Goal: Information Seeking & Learning: Check status

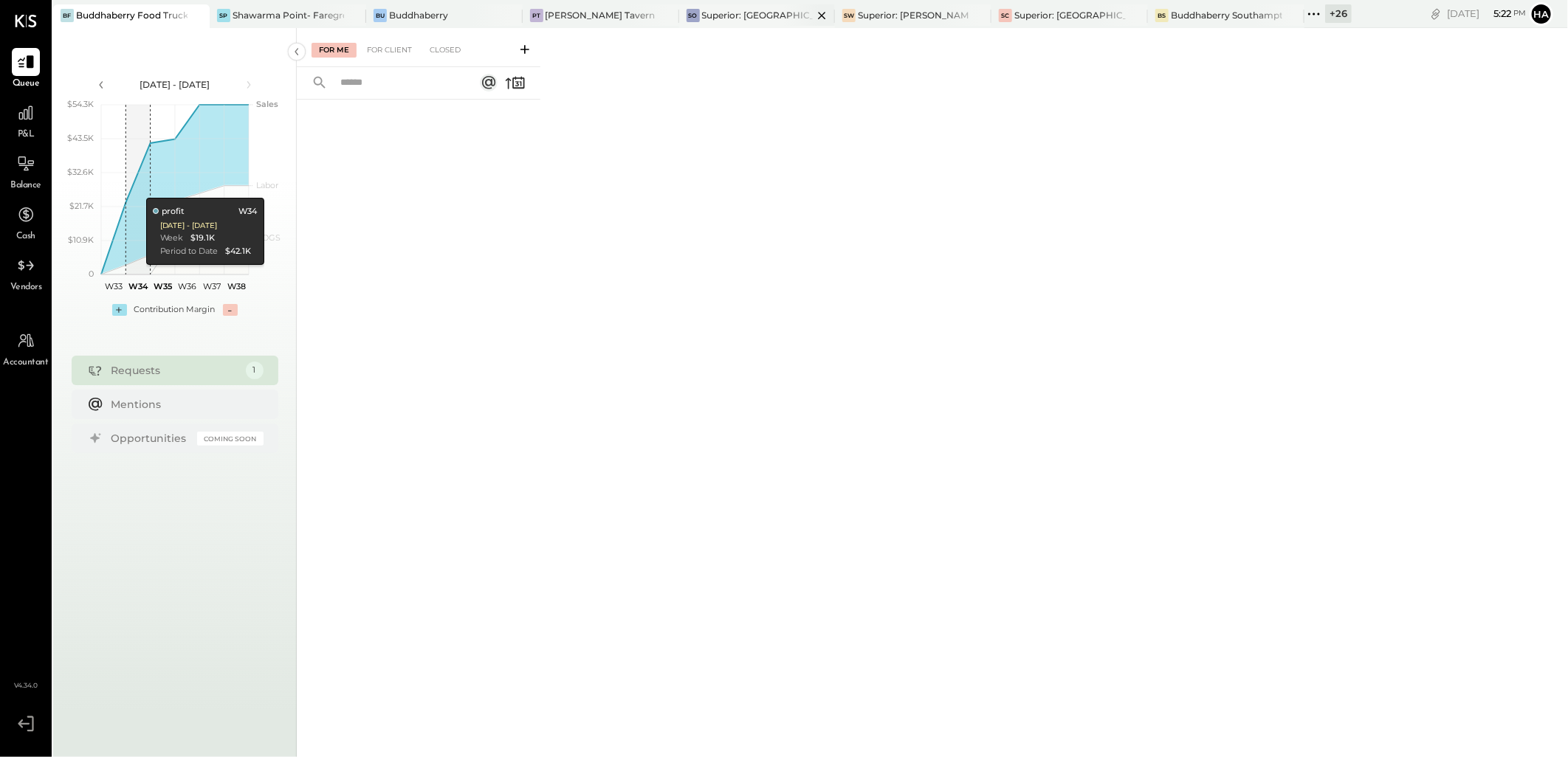
click at [717, 16] on div "Superior: [GEOGRAPHIC_DATA]" at bounding box center [758, 15] width 112 height 12
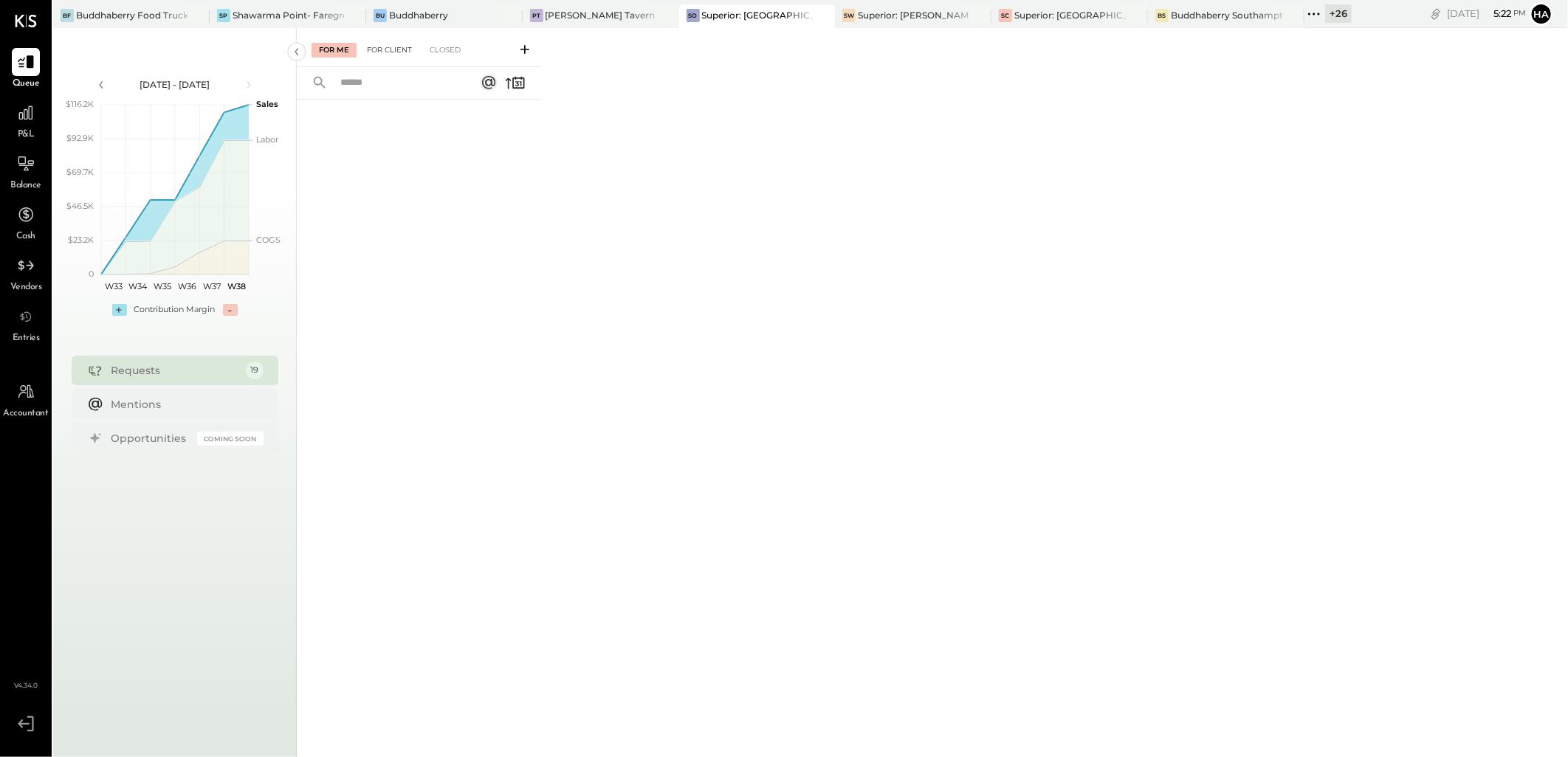
click at [388, 47] on div "For Client" at bounding box center [389, 50] width 59 height 15
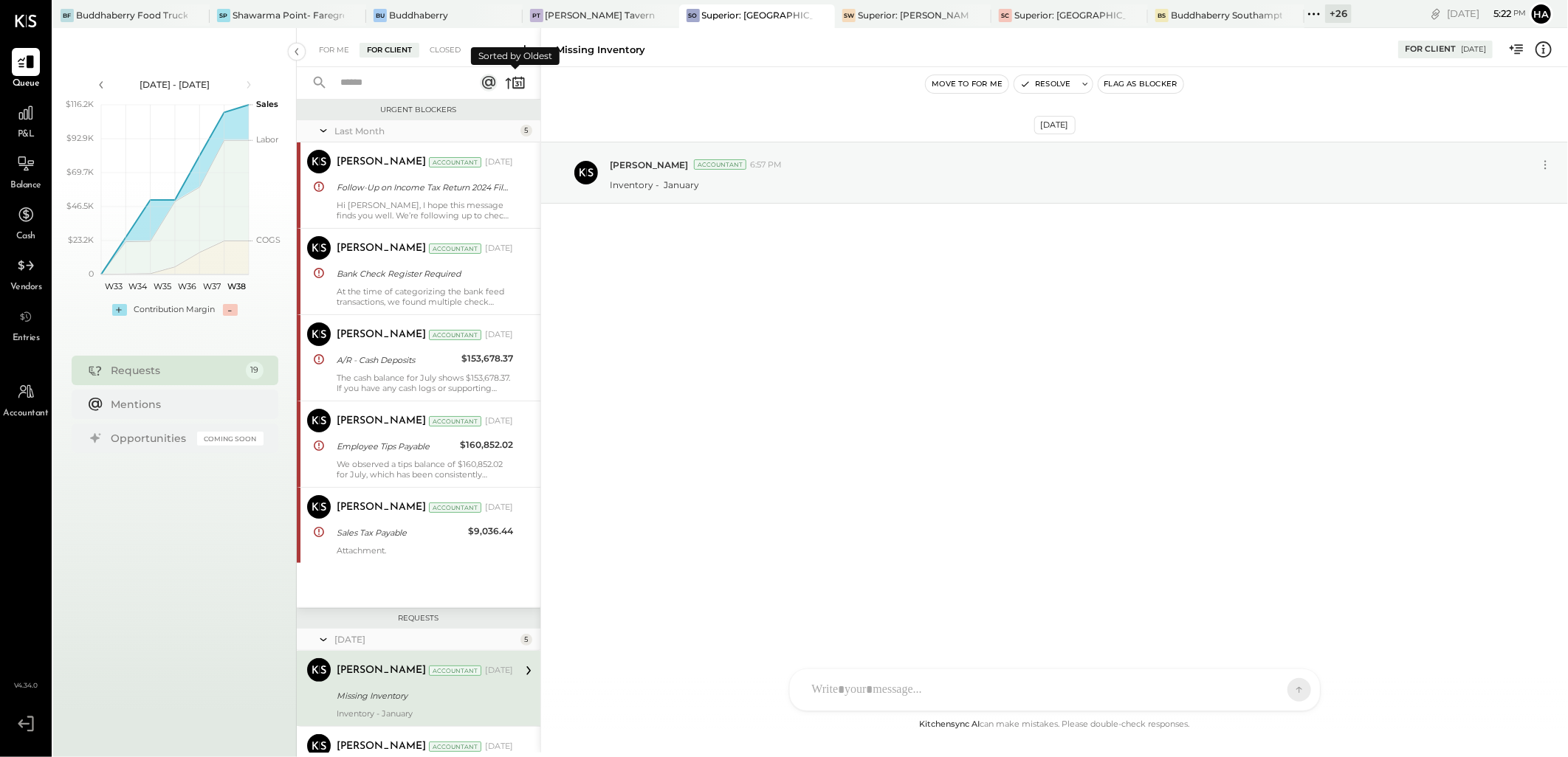
click at [508, 80] on icon at bounding box center [509, 83] width 6 height 11
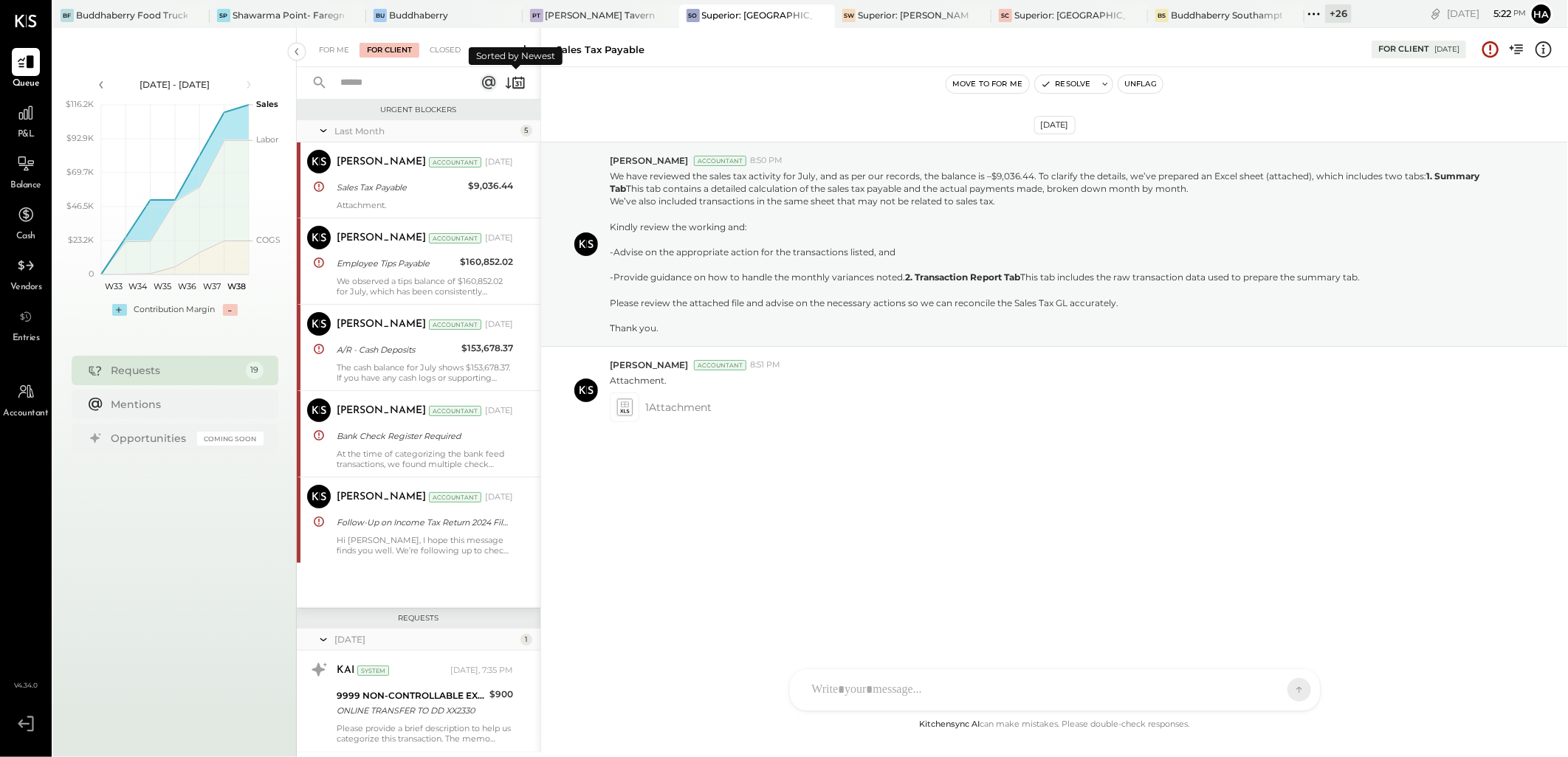
click at [508, 80] on icon at bounding box center [509, 83] width 6 height 11
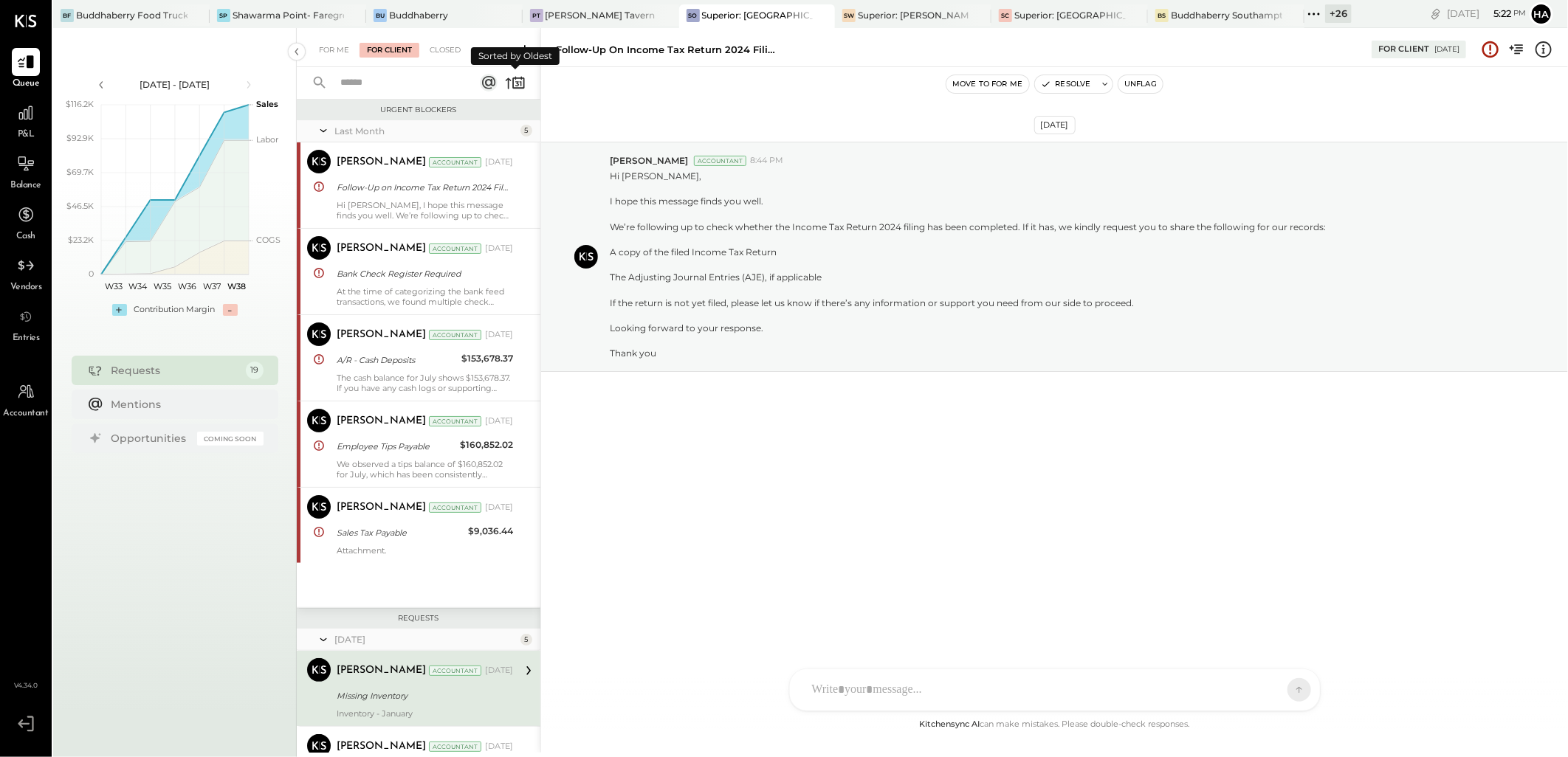
click at [508, 80] on icon at bounding box center [509, 83] width 6 height 11
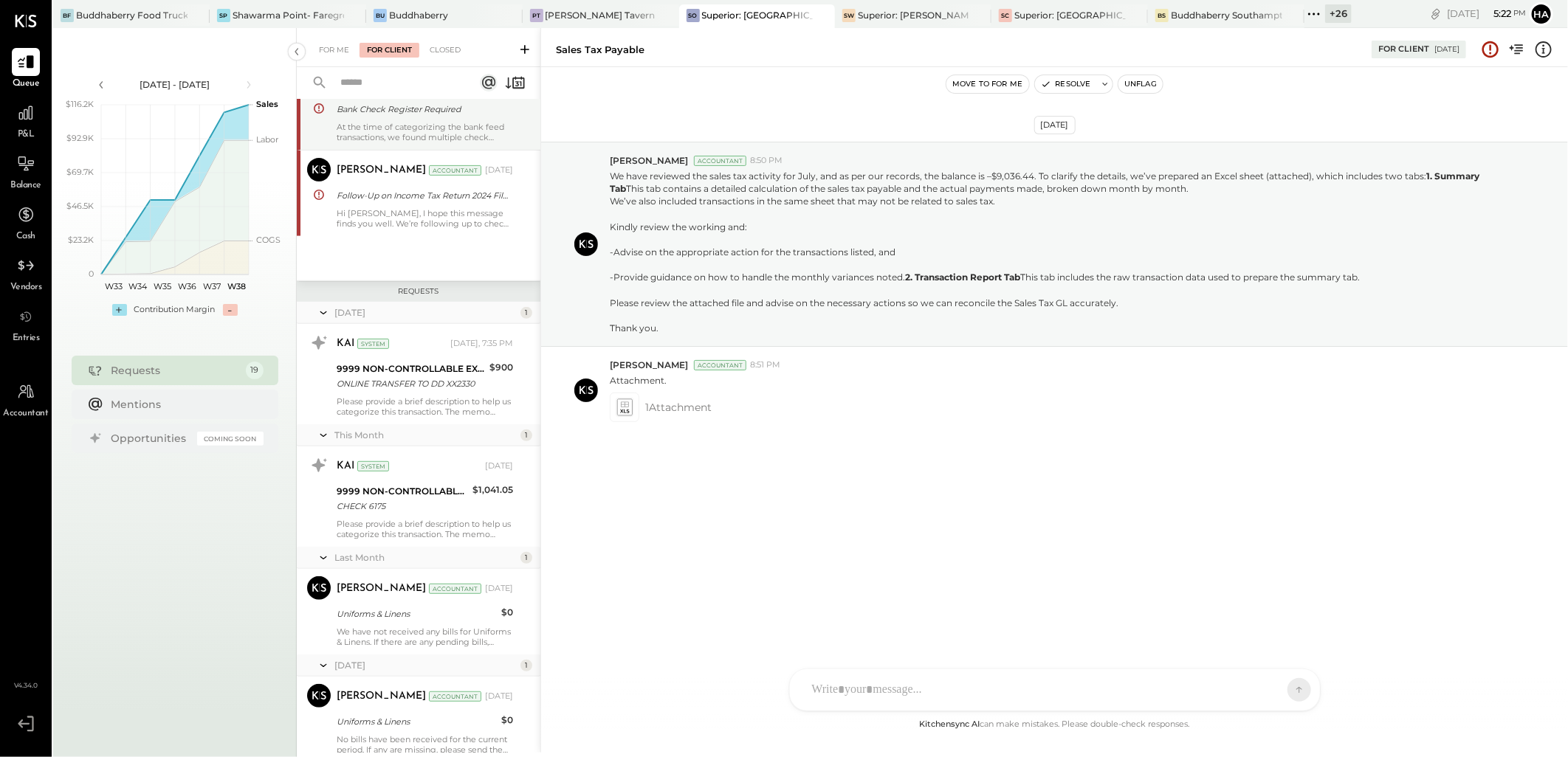
scroll to position [327, 0]
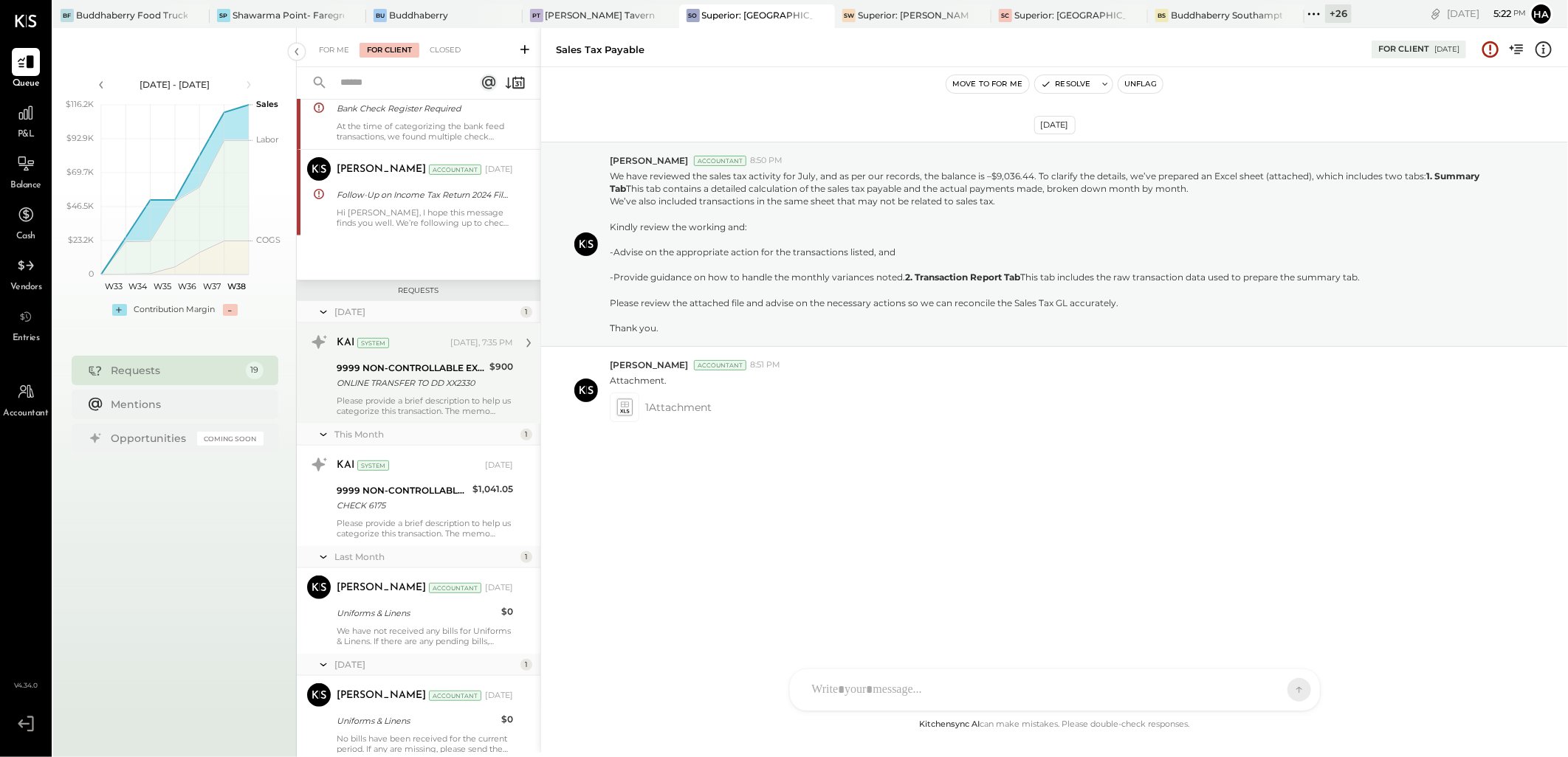
click at [416, 382] on div "ONLINE TRANSFER TO DD XX2330" at bounding box center [410, 382] width 148 height 15
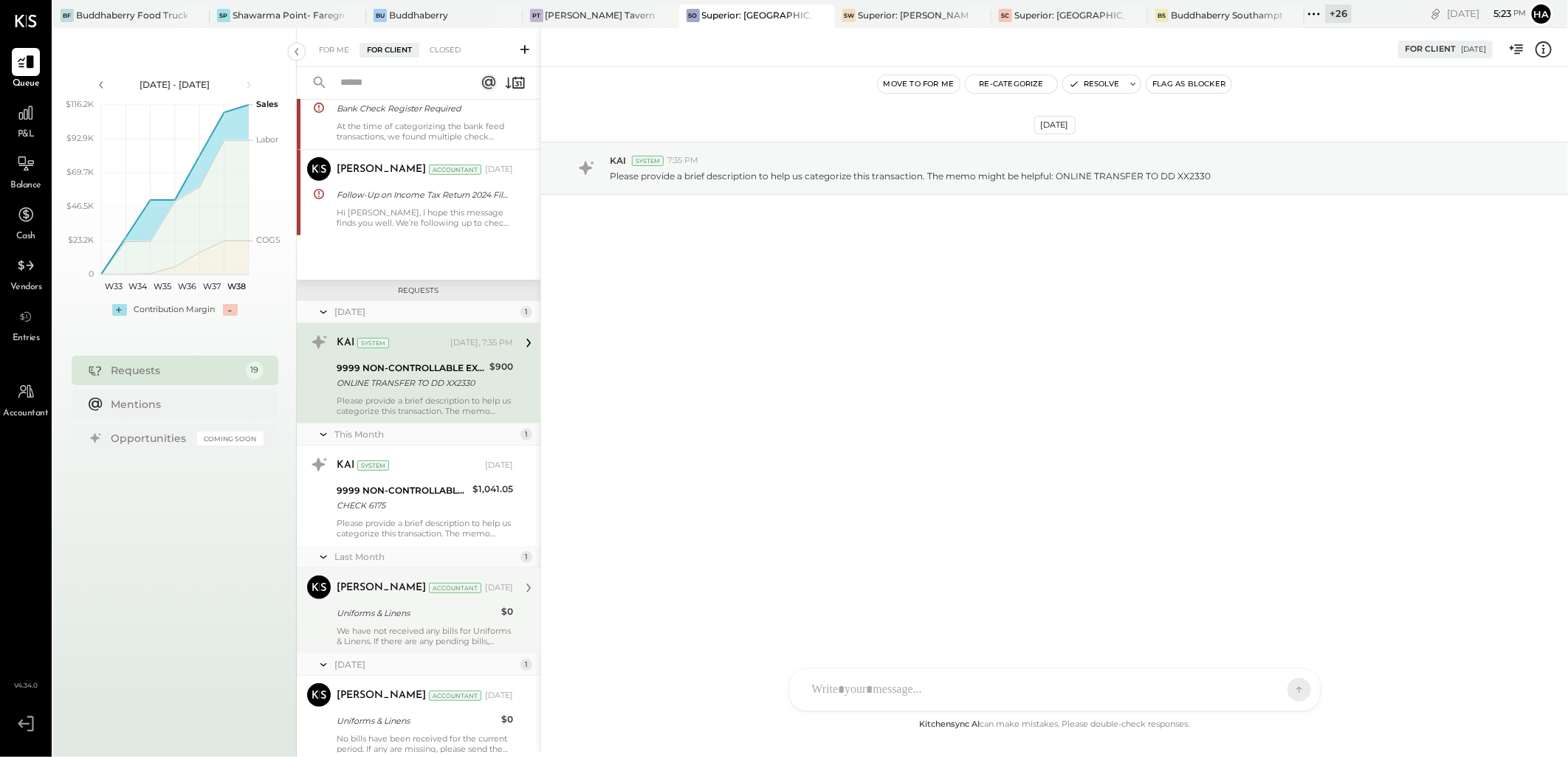
click at [416, 628] on div "We have not received any bills for Uniforms & Linens. If there are any pending …" at bounding box center [424, 635] width 177 height 20
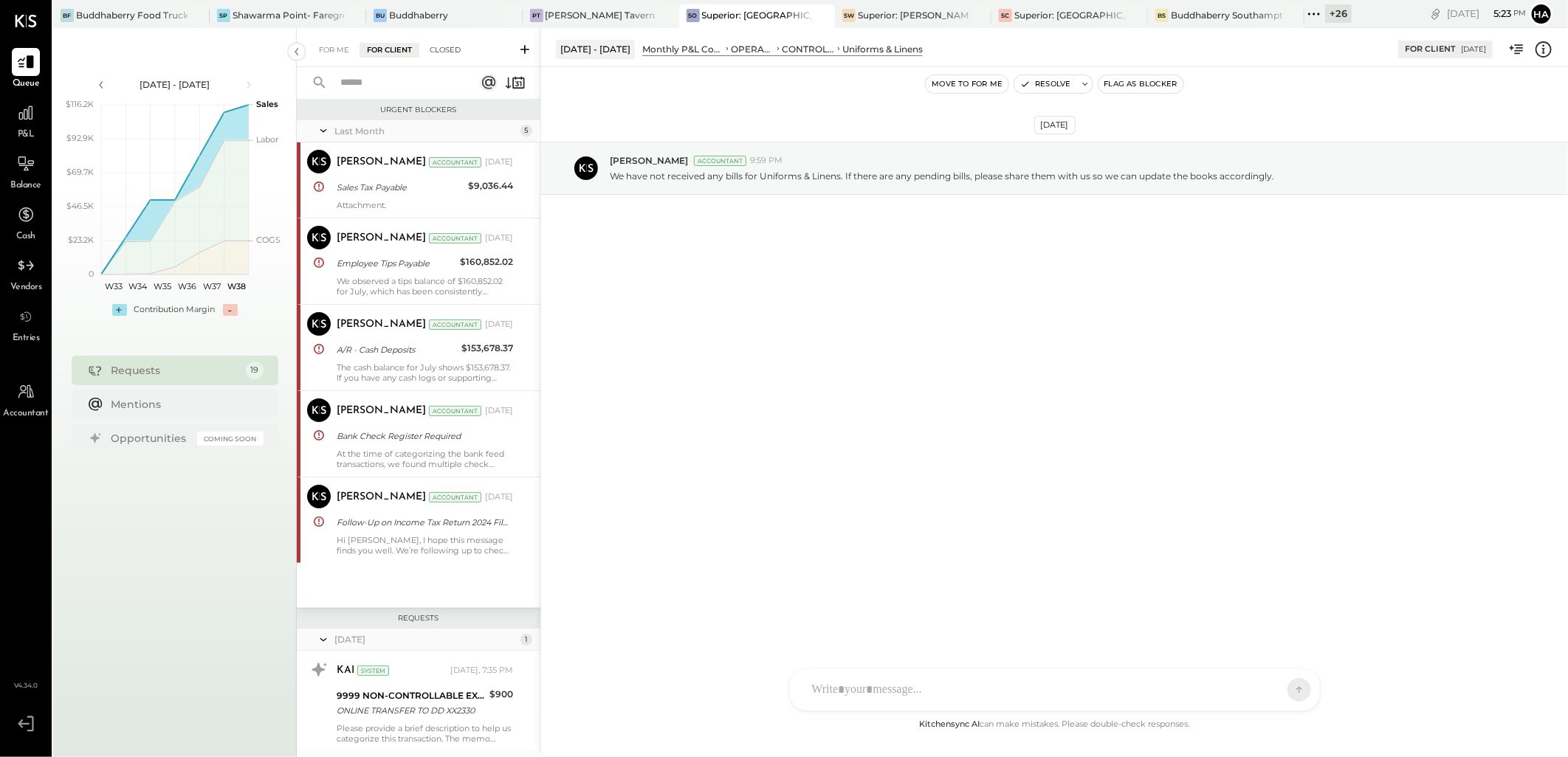
click at [452, 46] on div "Closed" at bounding box center [446, 50] width 46 height 15
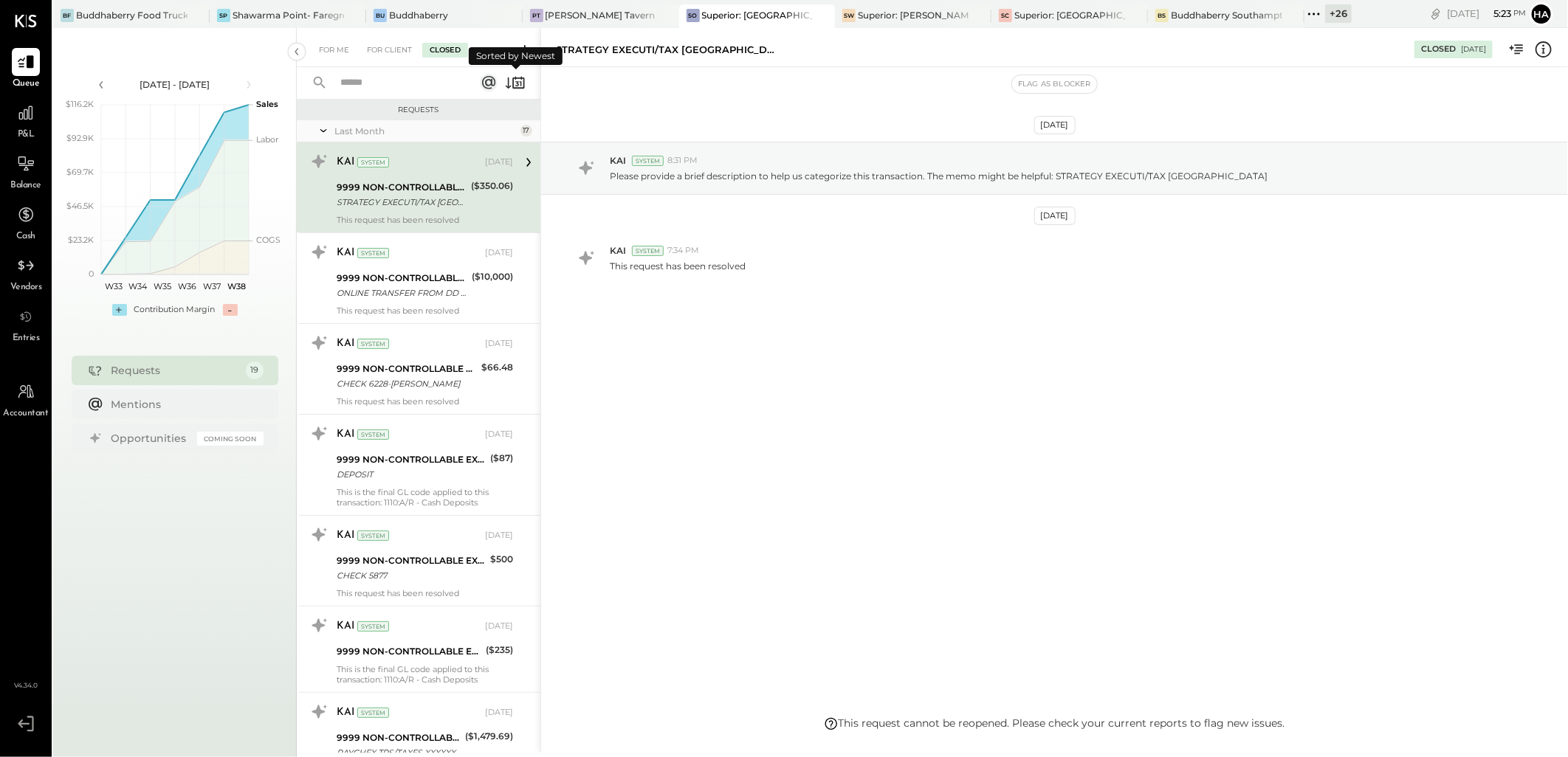
click at [508, 79] on icon at bounding box center [509, 83] width 6 height 11
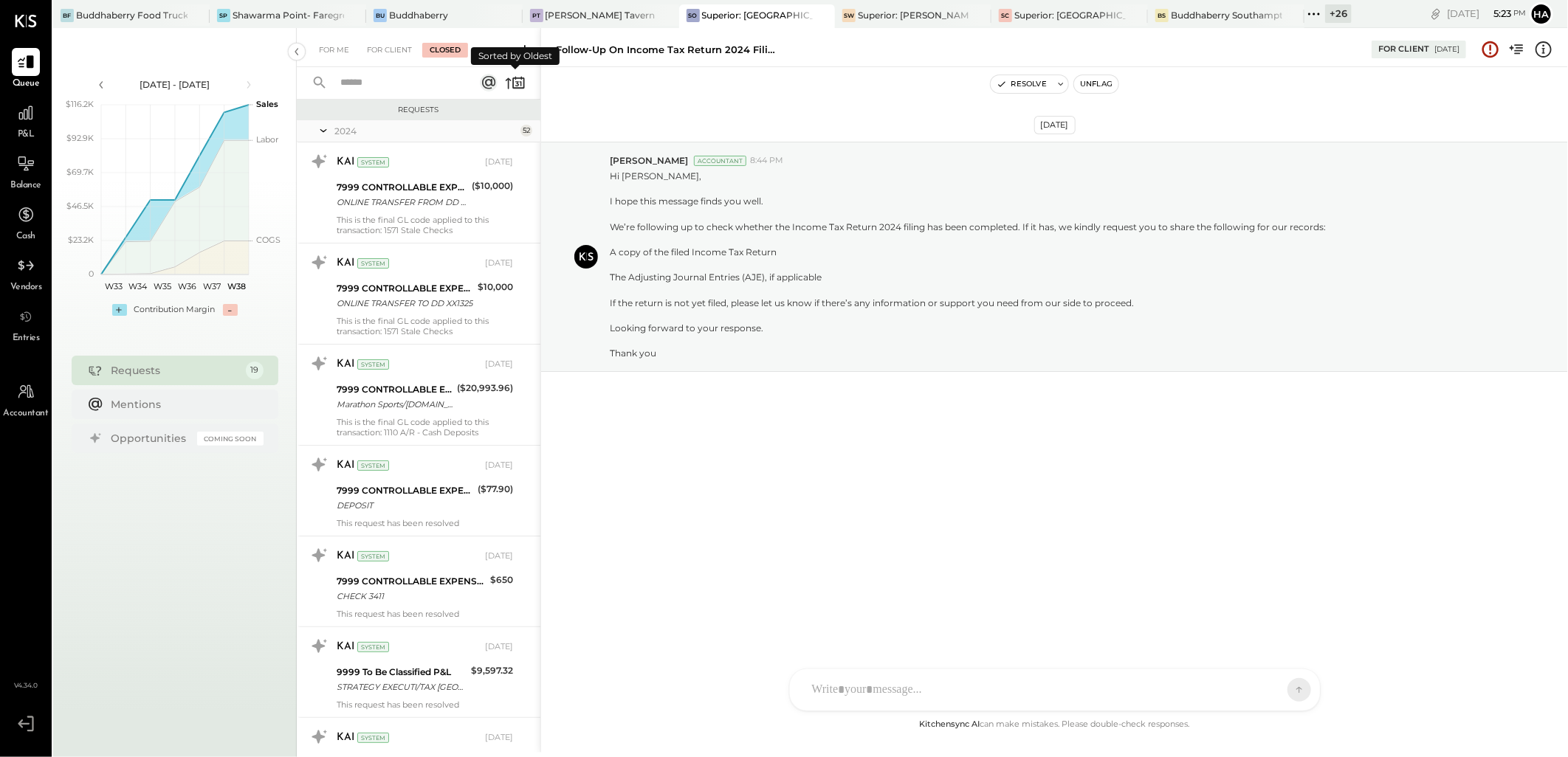
click at [508, 79] on icon at bounding box center [509, 83] width 6 height 11
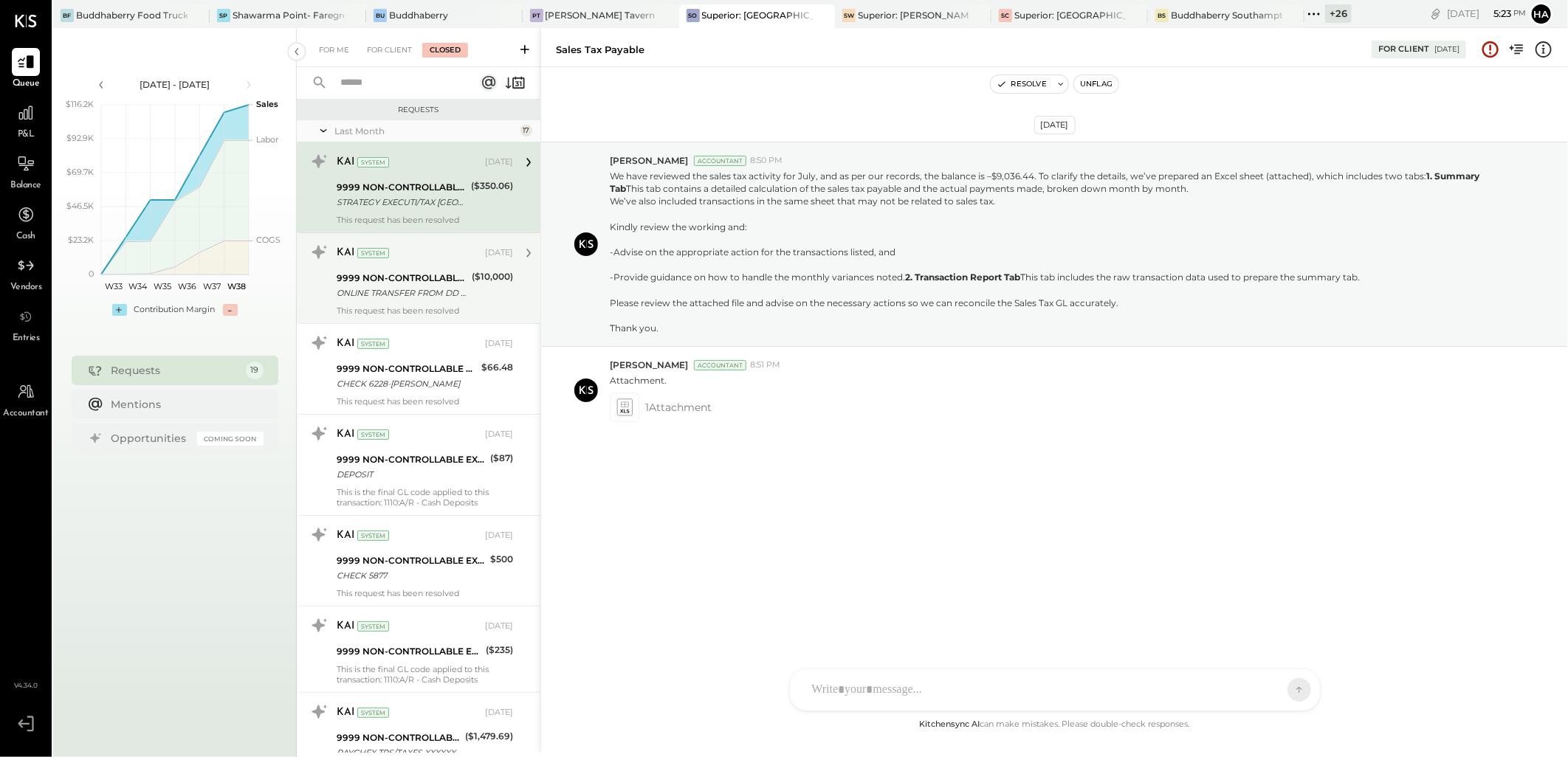
click at [415, 290] on div "ONLINE TRANSFER FROM DD XX9689" at bounding box center [401, 293] width 131 height 15
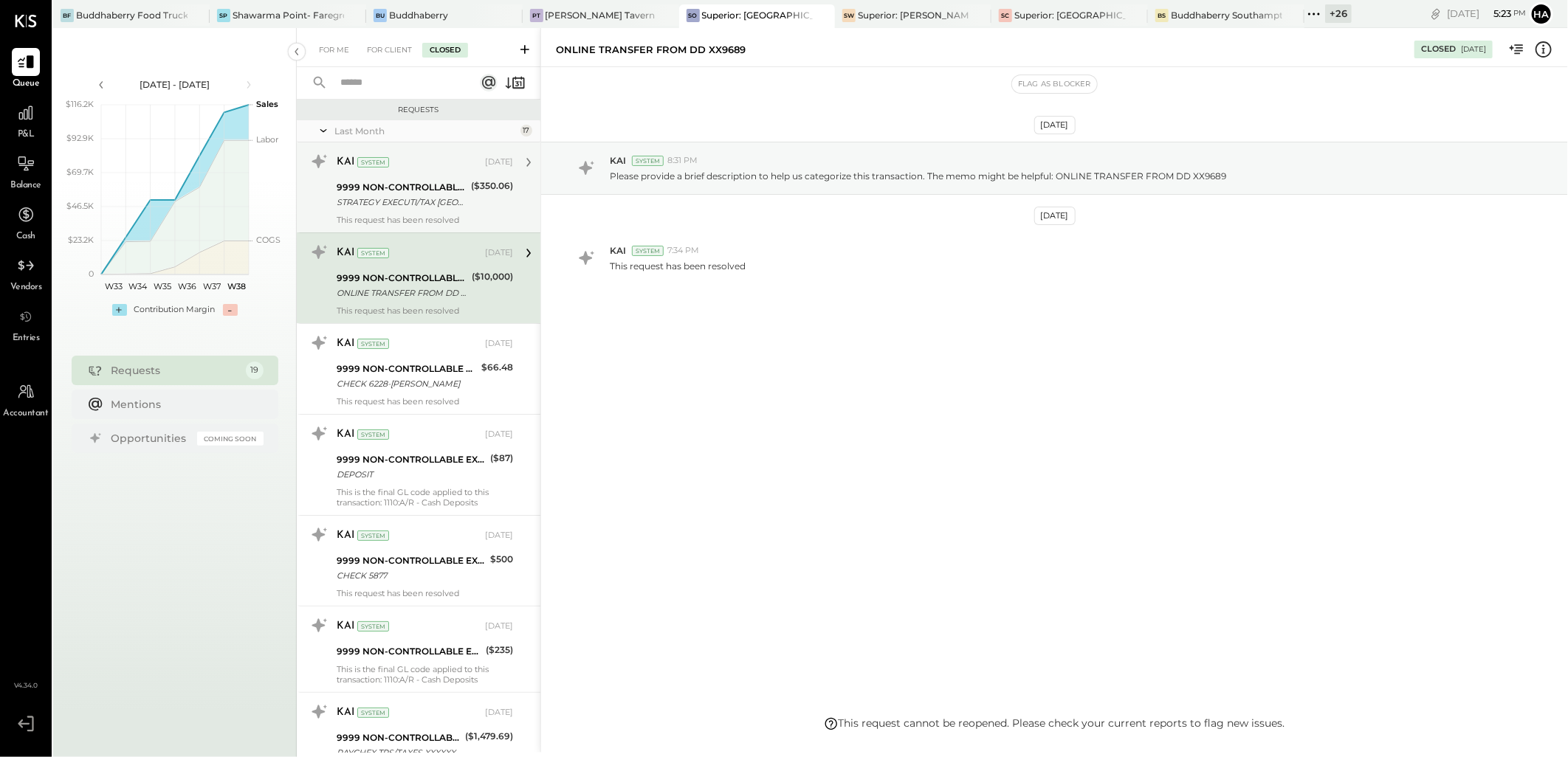
click at [429, 173] on div "KAI System [DATE]" at bounding box center [424, 162] width 177 height 25
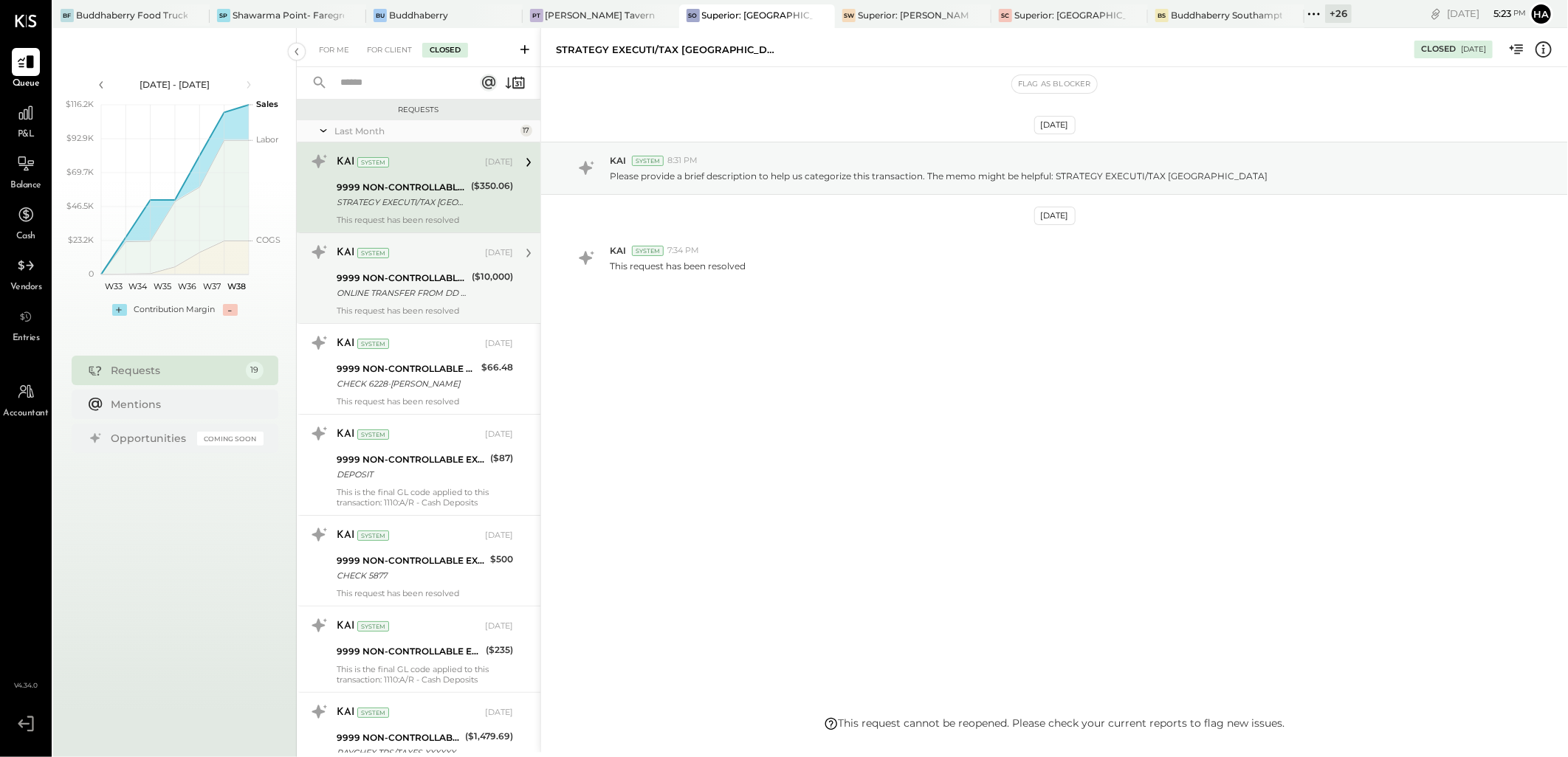
click at [424, 279] on div "9999 NON-CONTROLLABLE EXPENSES:To Be Classified P&L" at bounding box center [401, 278] width 131 height 15
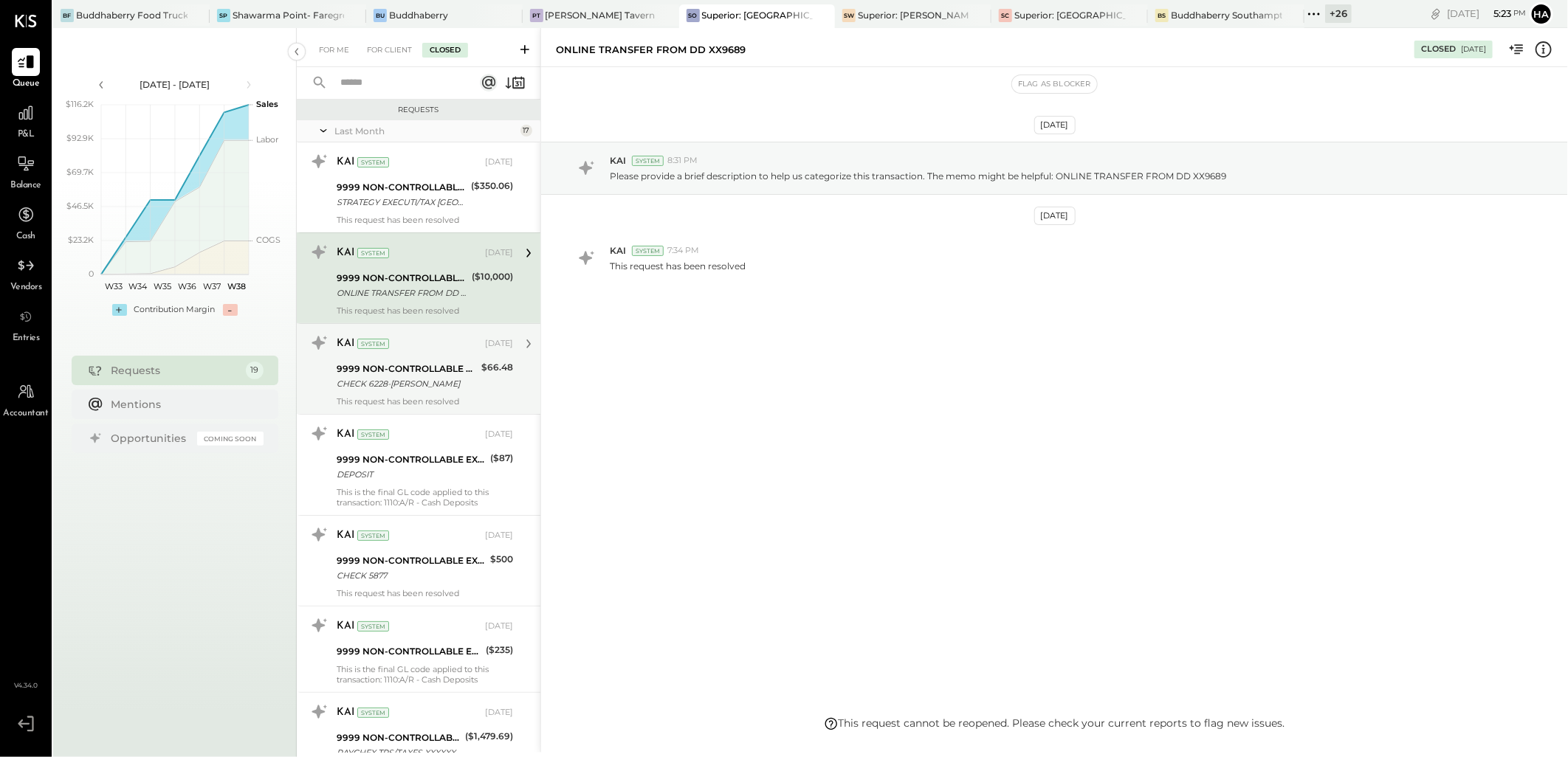
click at [419, 381] on div "CHECK 6228-[PERSON_NAME]" at bounding box center [407, 383] width 140 height 15
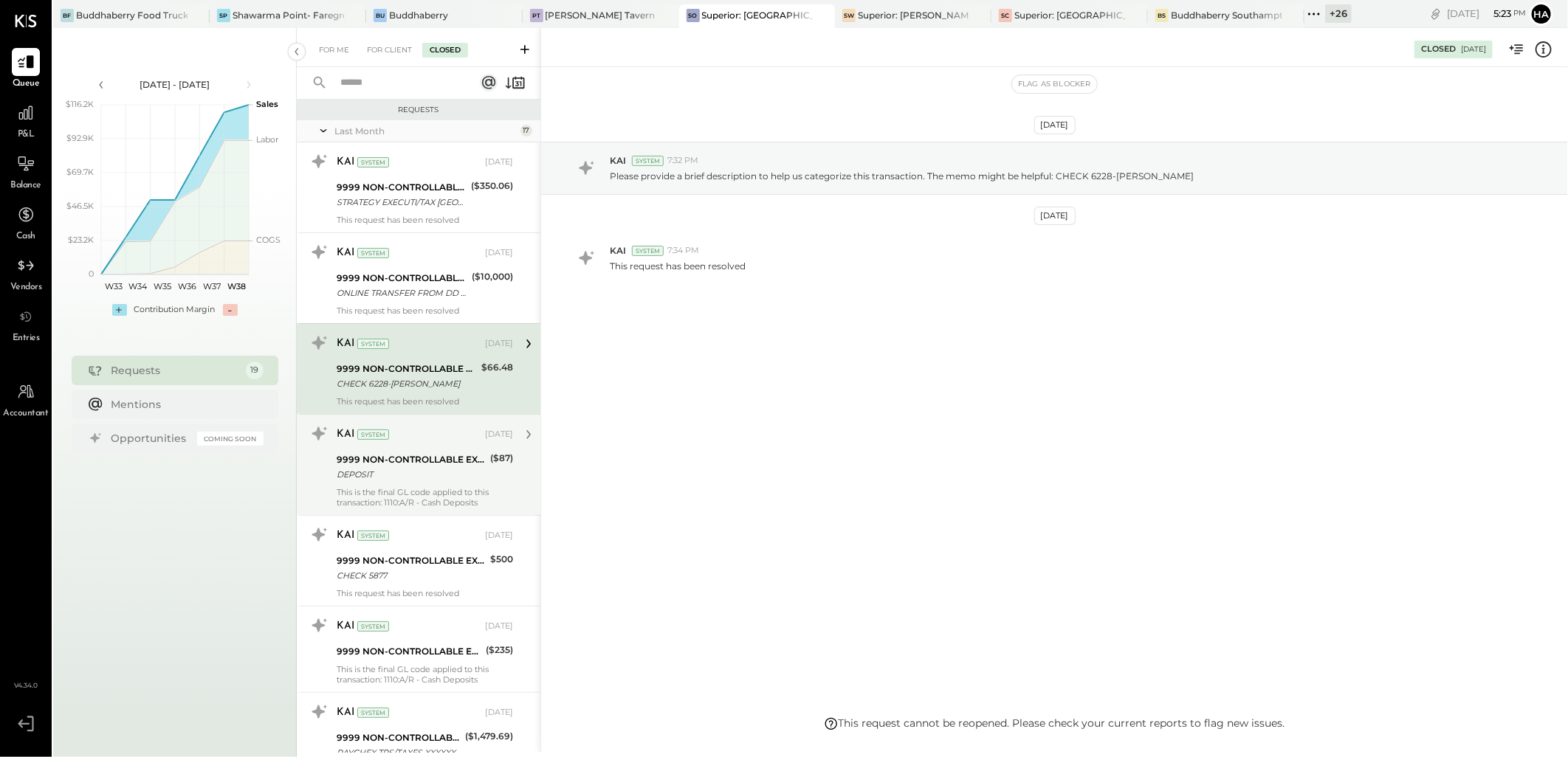
click at [408, 473] on div "DEPOSIT" at bounding box center [411, 474] width 149 height 15
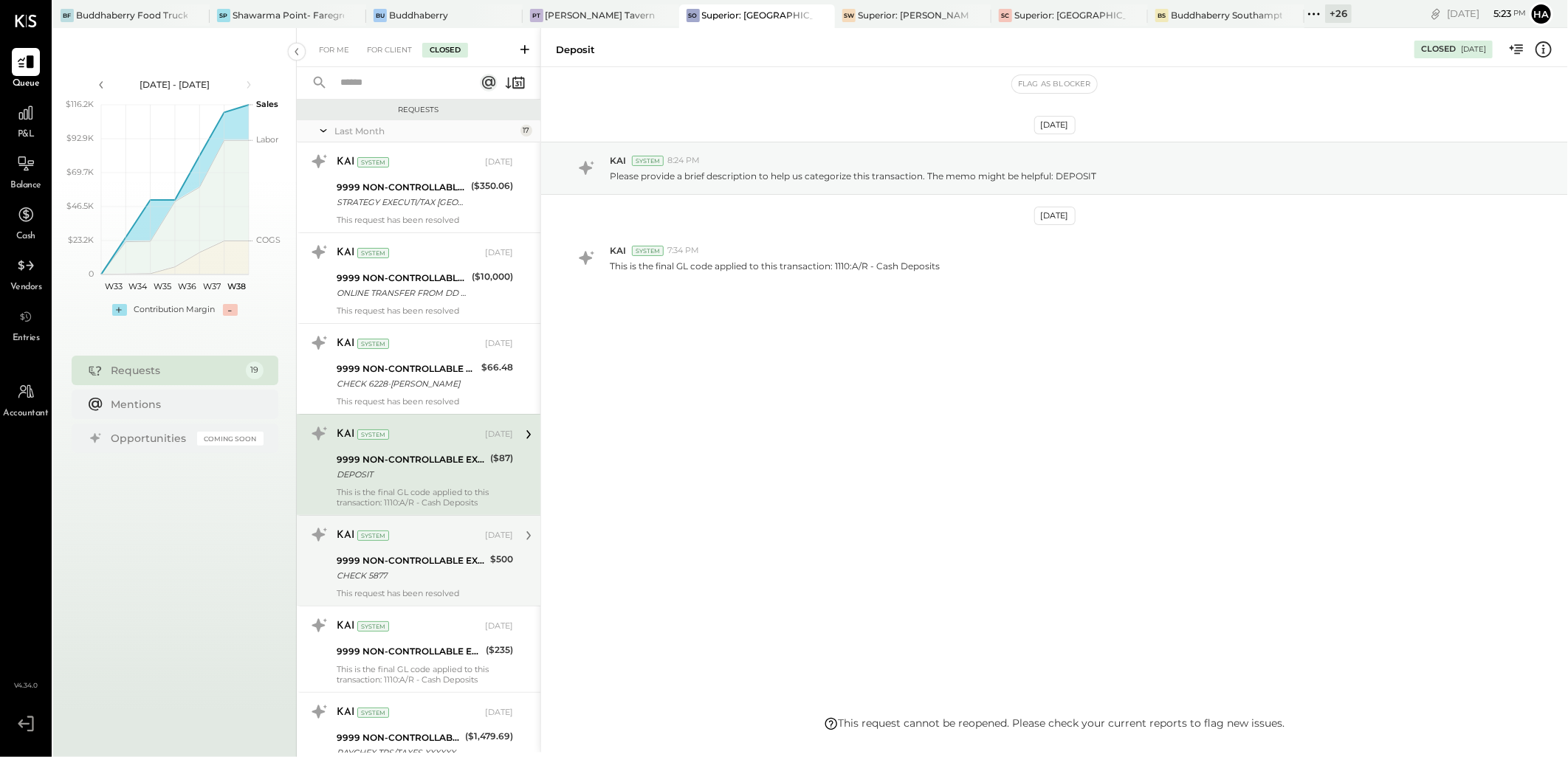
click at [401, 563] on div "9999 NON-CONTROLLABLE EXPENSES:To Be Classified P&L" at bounding box center [411, 561] width 149 height 15
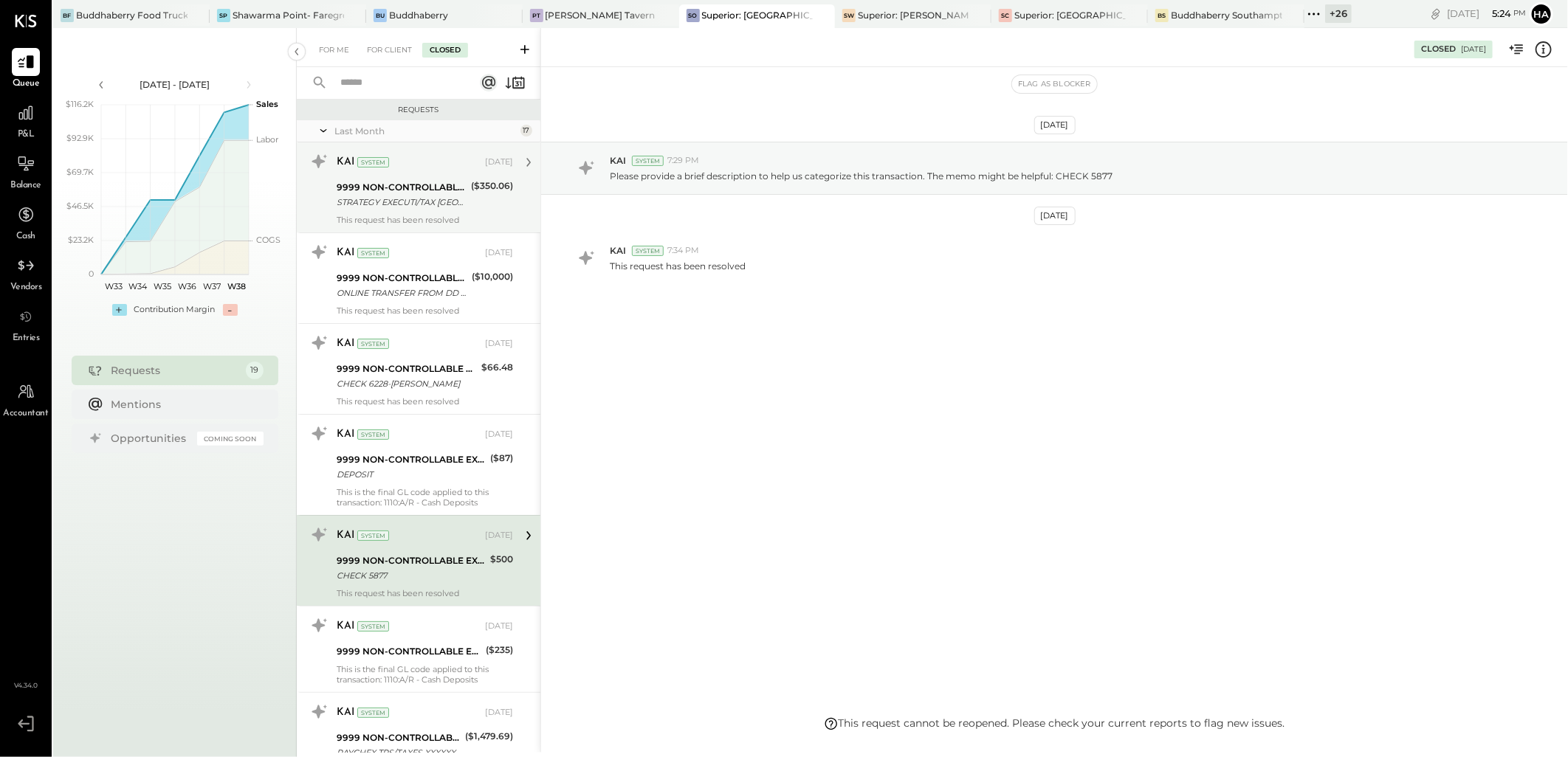
click at [424, 176] on div "KAI System [DATE] 9999 NON-CONTROLLABLE EXPENSES:To Be Classified P&L STRATEGY …" at bounding box center [424, 187] width 177 height 75
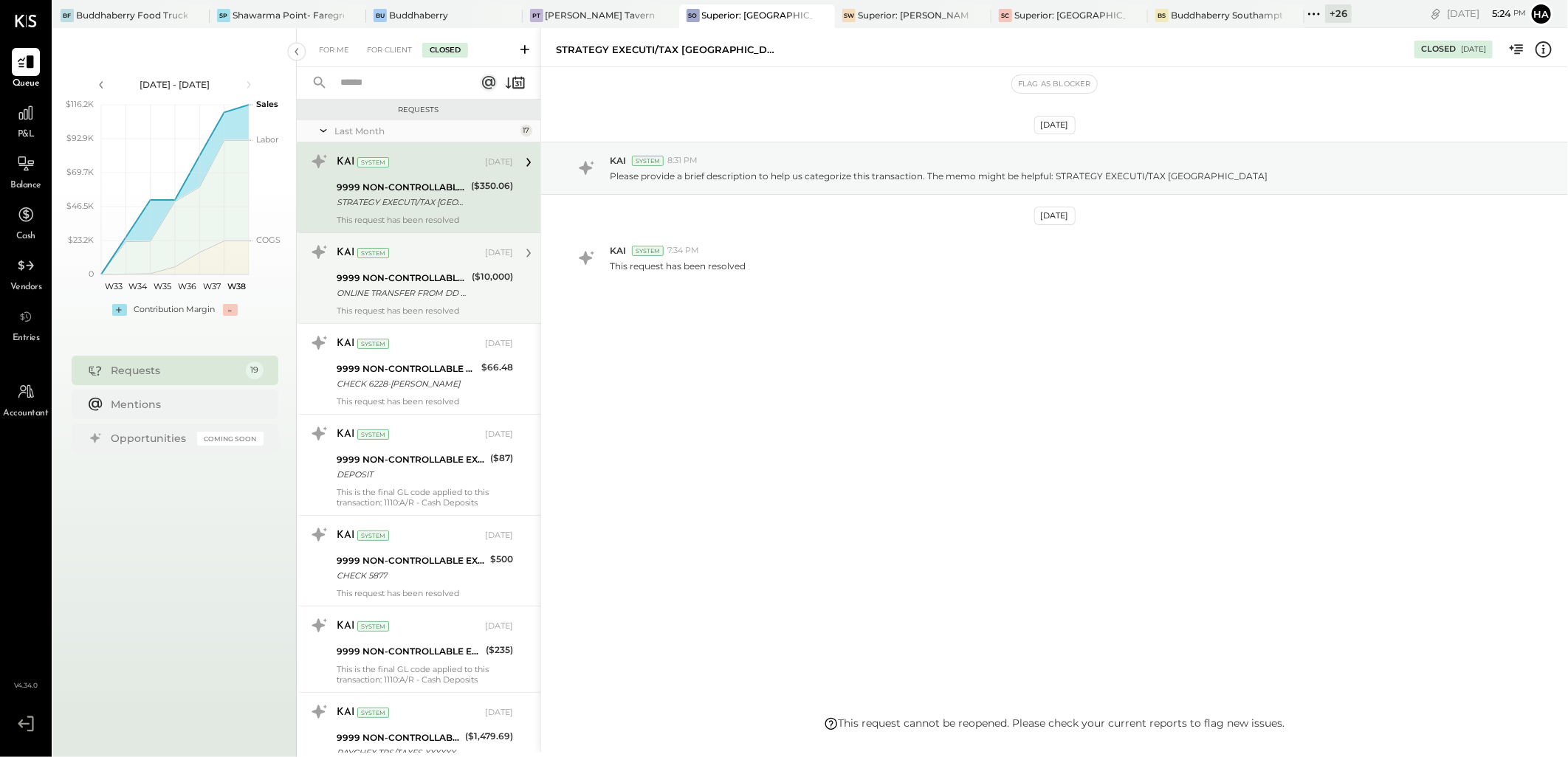
click at [424, 278] on div "9999 NON-CONTROLLABLE EXPENSES:To Be Classified P&L" at bounding box center [401, 278] width 131 height 15
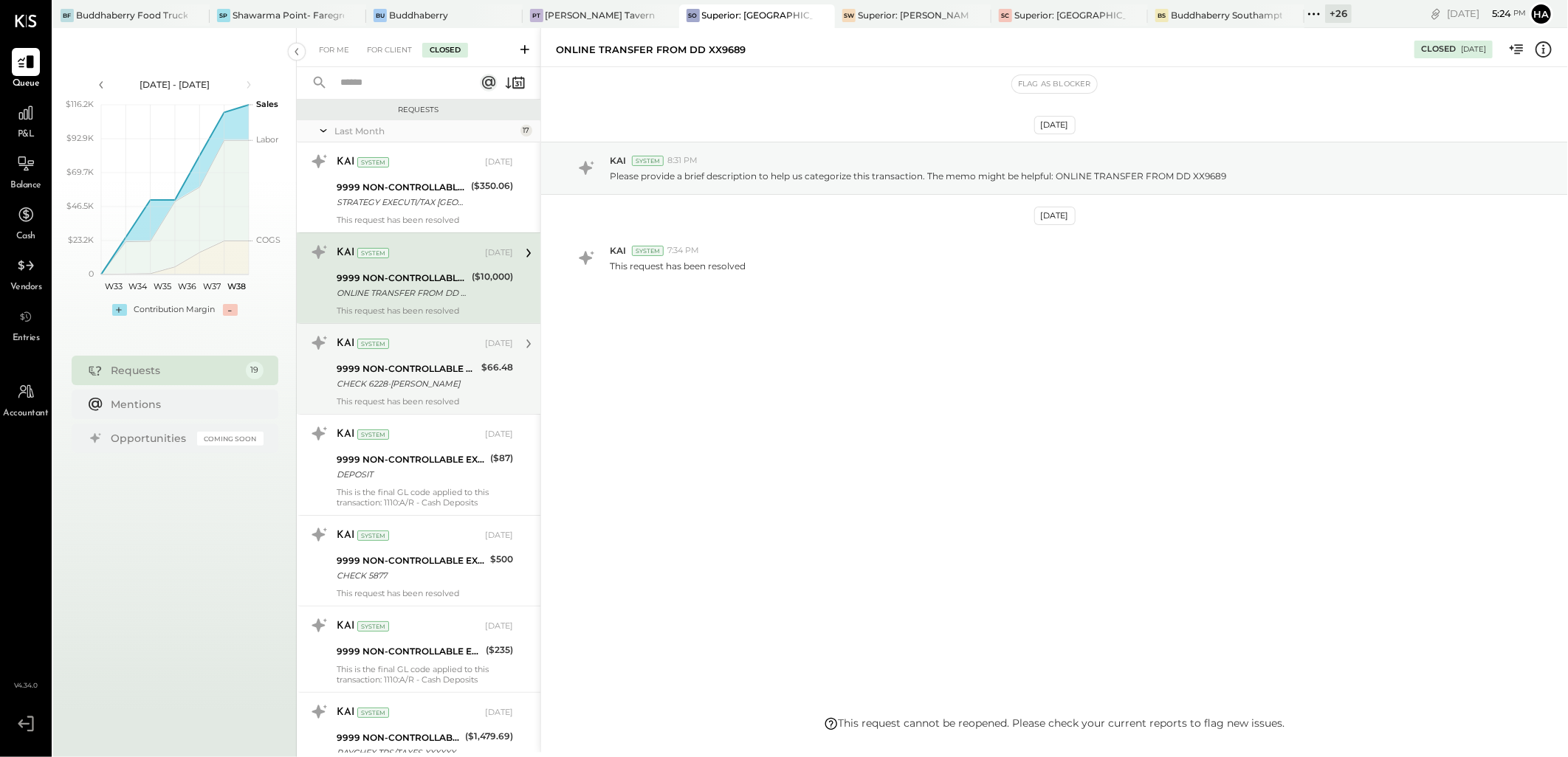
click at [416, 361] on div "9999 NON-CONTROLLABLE EXPENSES:To Be Classified P&L" at bounding box center [407, 368] width 140 height 15
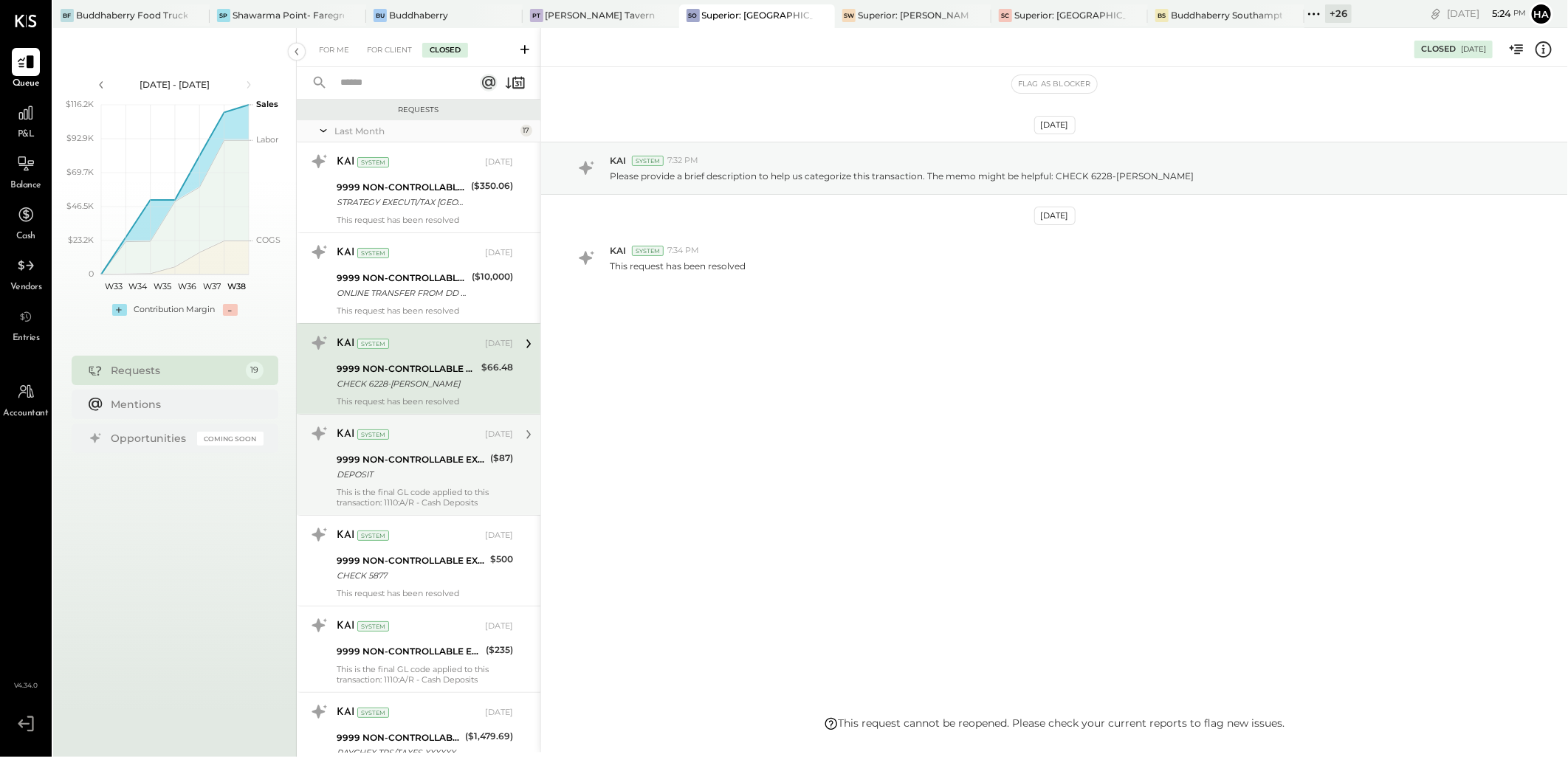
click at [410, 459] on div "9999 NON-CONTROLLABLE EXPENSES:To Be Classified P&L" at bounding box center [411, 460] width 149 height 15
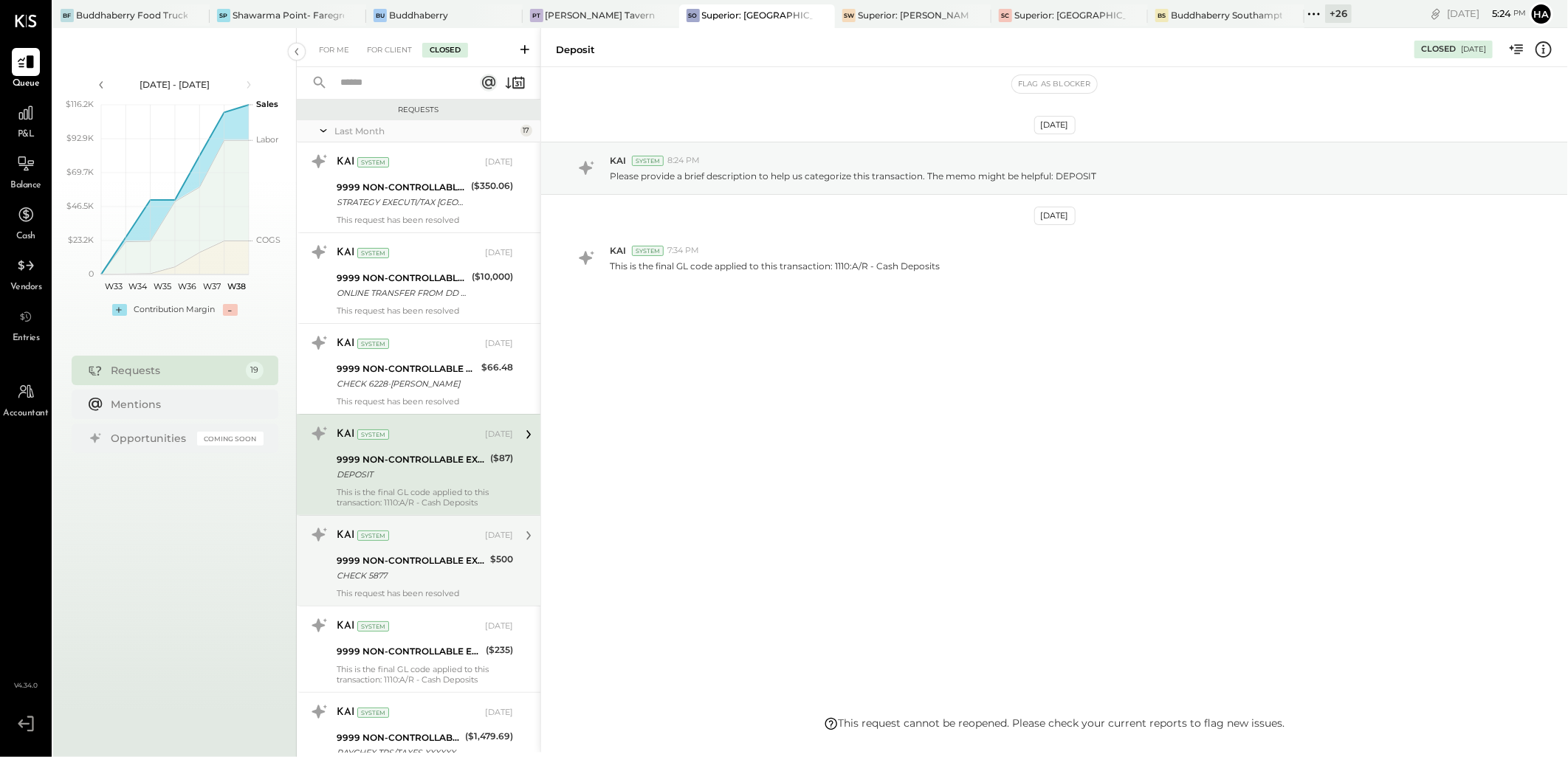
click at [405, 526] on div "KAI System [DATE]" at bounding box center [424, 535] width 177 height 20
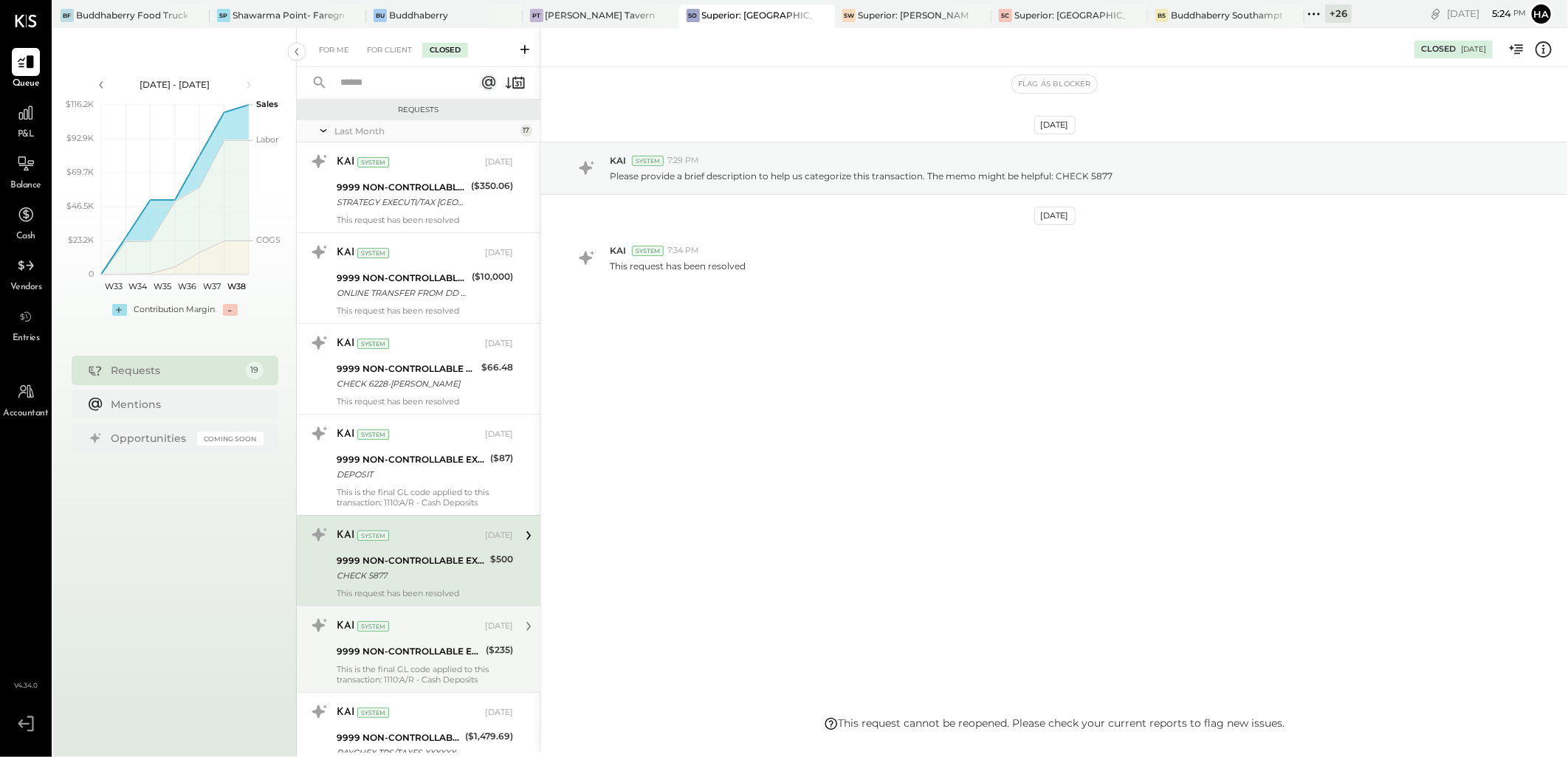
click at [402, 655] on div "9999 NON-CONTROLLABLE EXPENSES:To Be Classified P&L" at bounding box center [408, 651] width 145 height 15
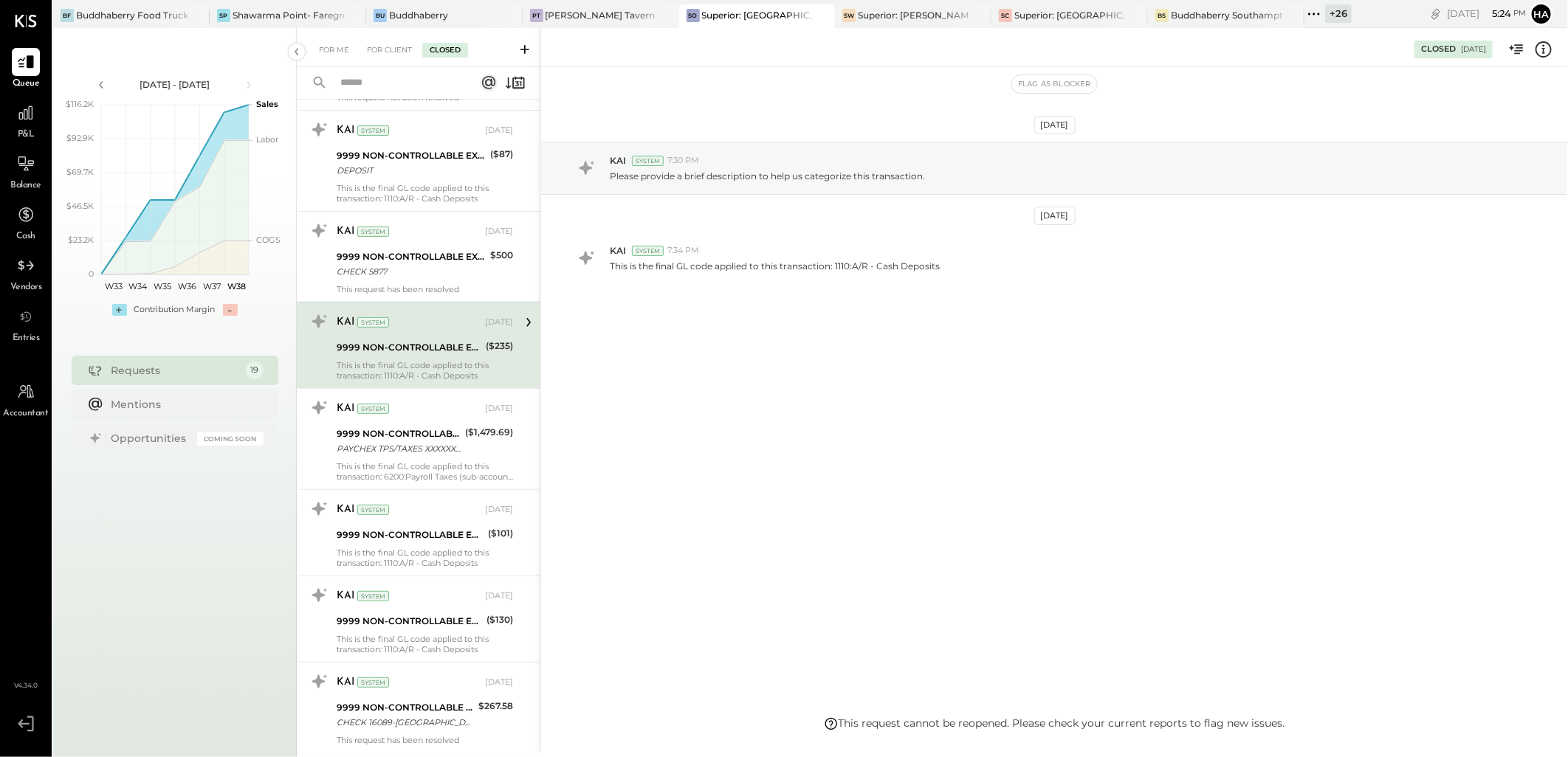
scroll to position [492, 0]
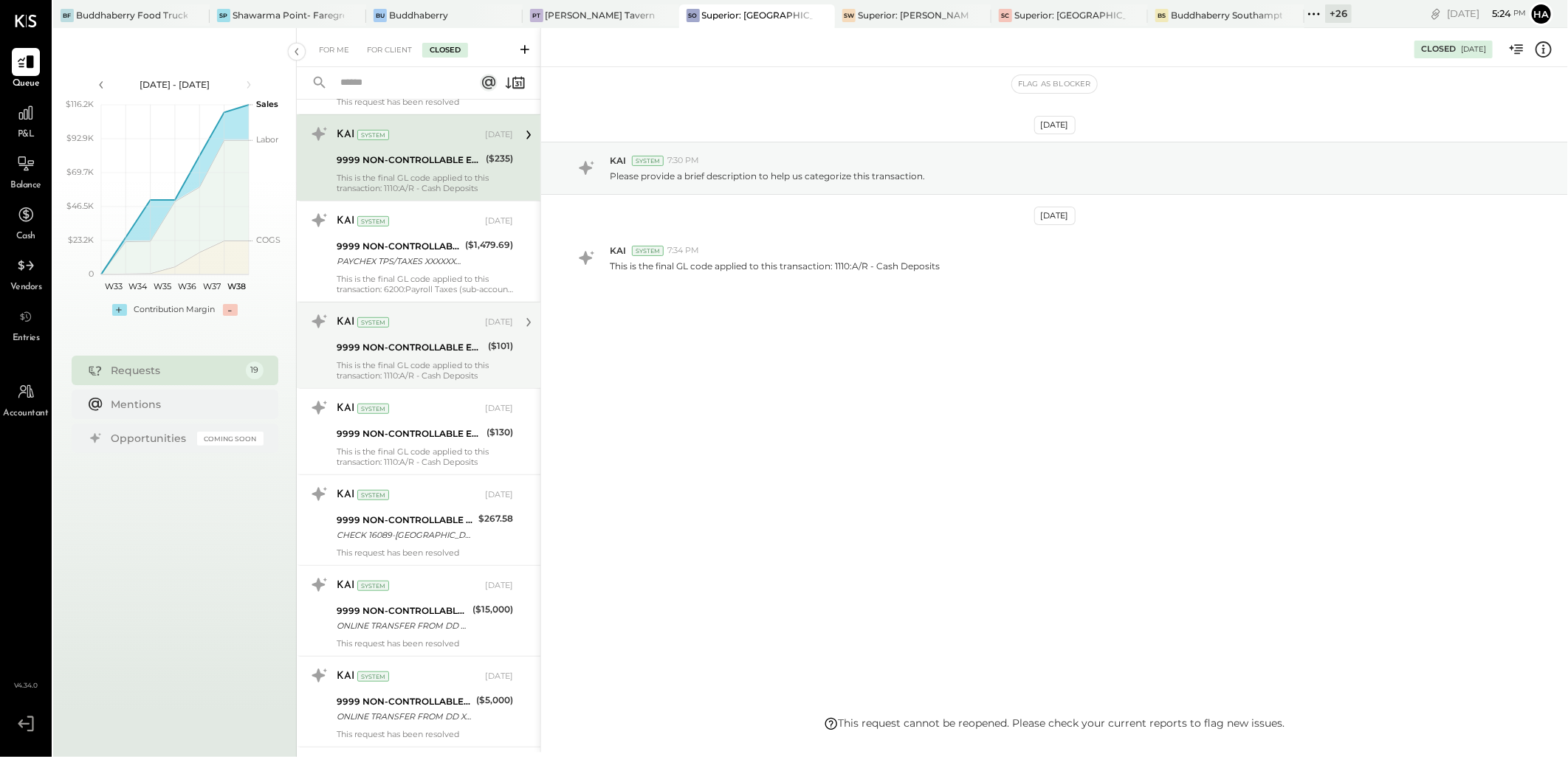
click at [417, 335] on div "KAI System [DATE] 9999 NON-CONTROLLABLE EXPENSES:To Be Classified P&L ($101) Th…" at bounding box center [424, 345] width 177 height 71
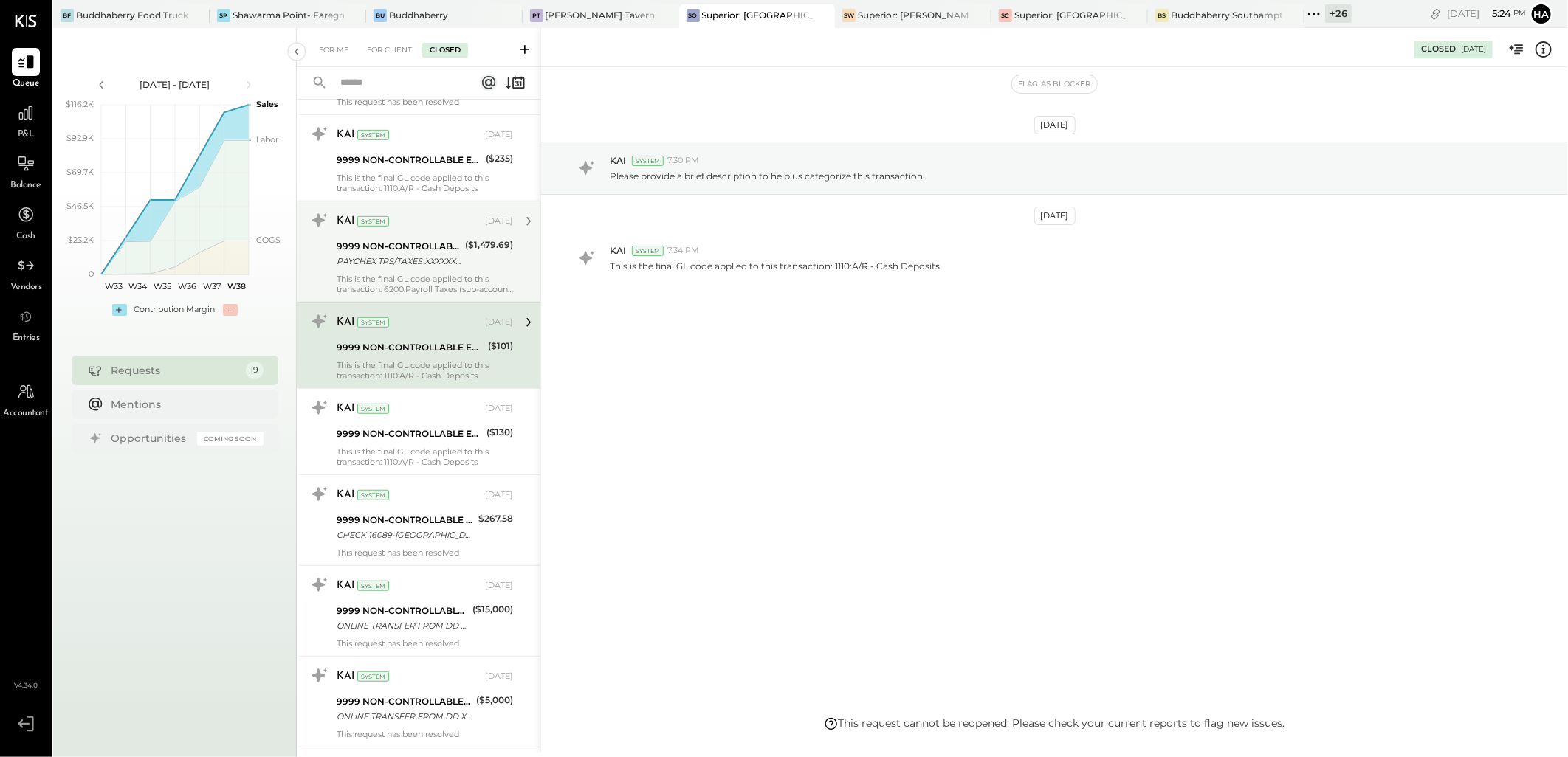
click at [432, 256] on div "PAYCHEX TPS/TAXES XXXXXXXX000567 PAYCHEX TPS/TAXES XXXXXXXX000567X DEVCORP2 INC" at bounding box center [399, 261] width 124 height 15
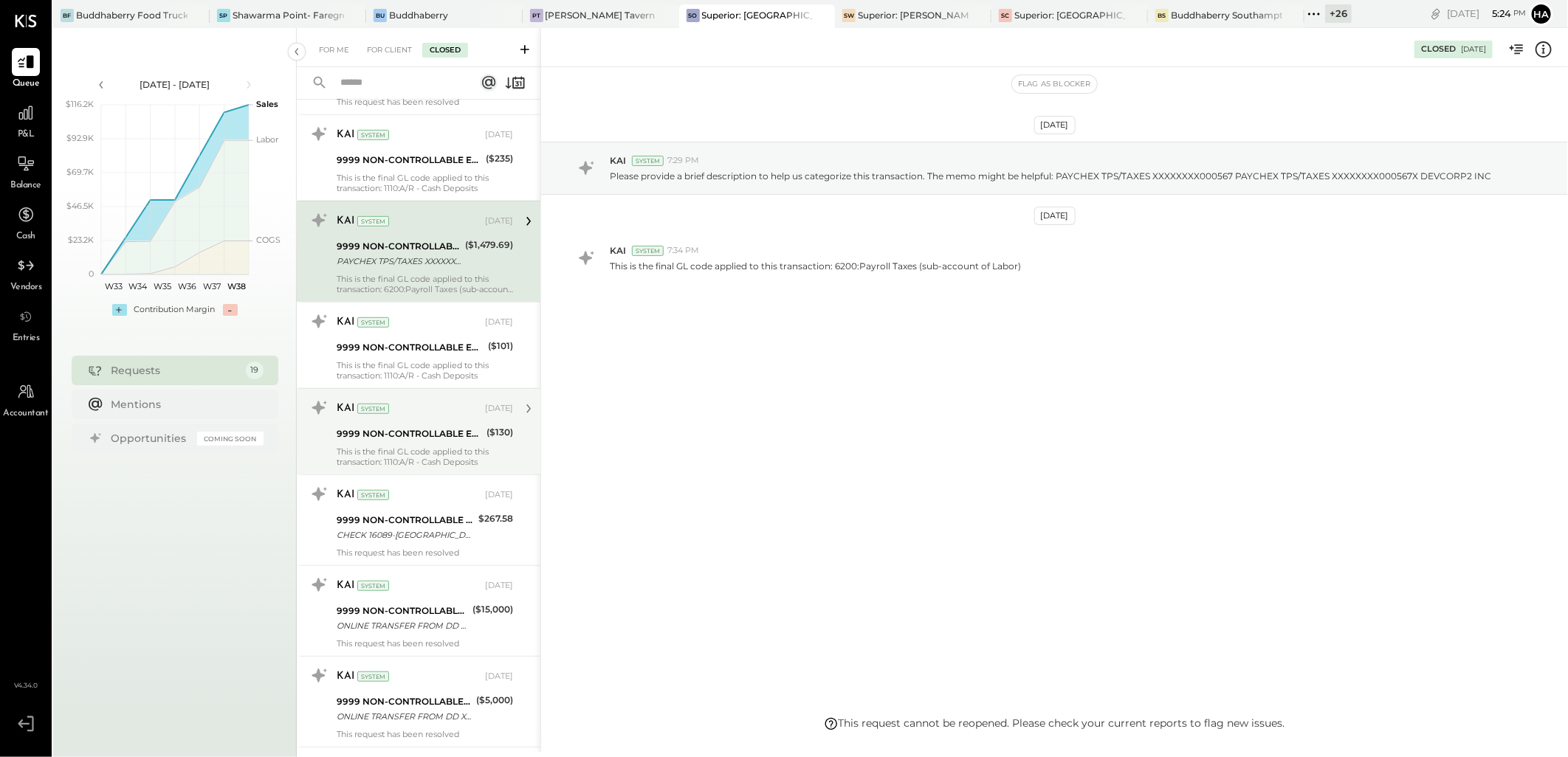
click at [427, 404] on div "KAI System" at bounding box center [409, 408] width 146 height 15
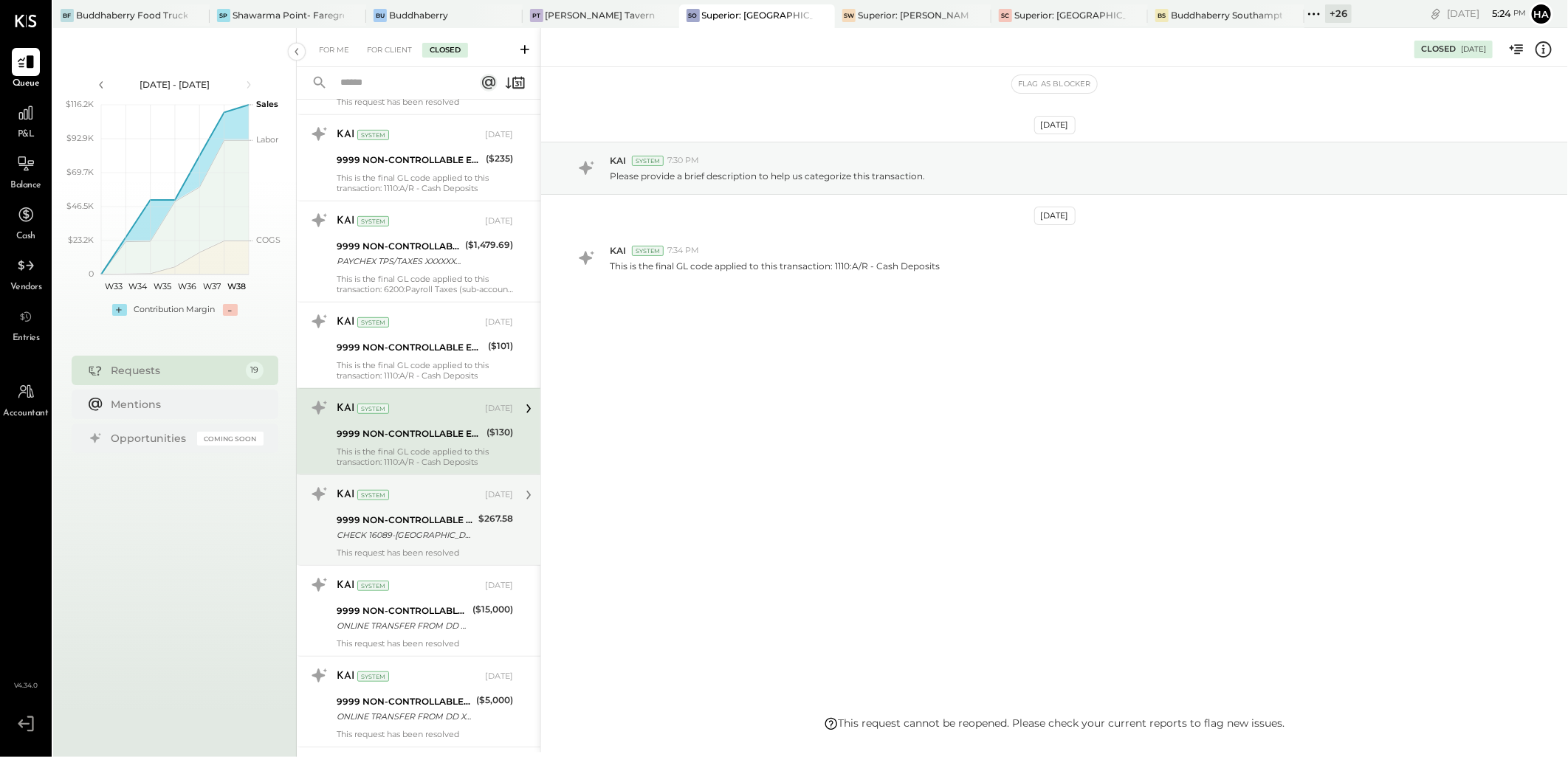
click at [408, 507] on div "KAI System [DATE]" at bounding box center [424, 495] width 177 height 25
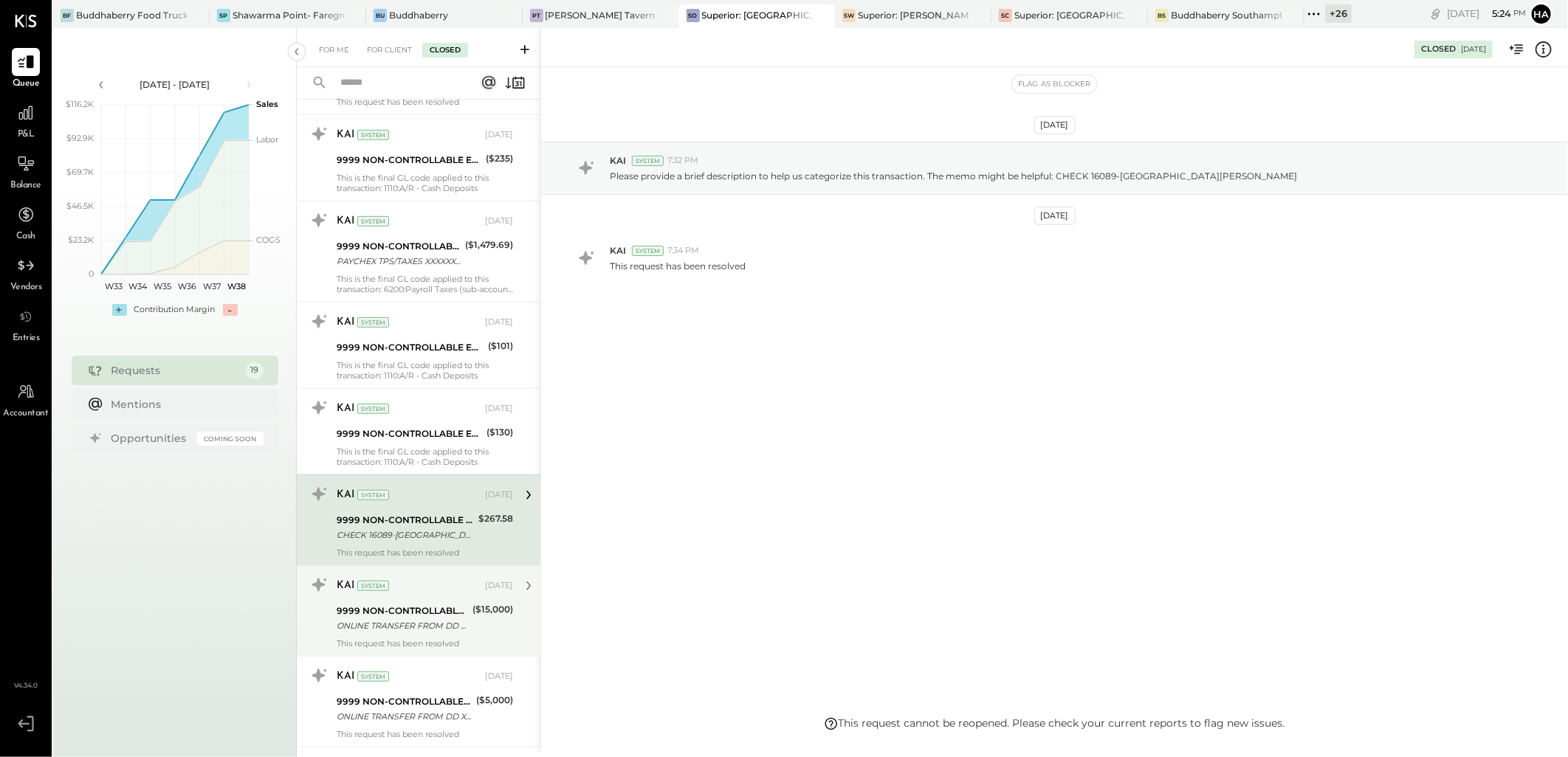
click at [416, 629] on div "ONLINE TRANSFER FROM DD XX9689" at bounding box center [402, 626] width 131 height 15
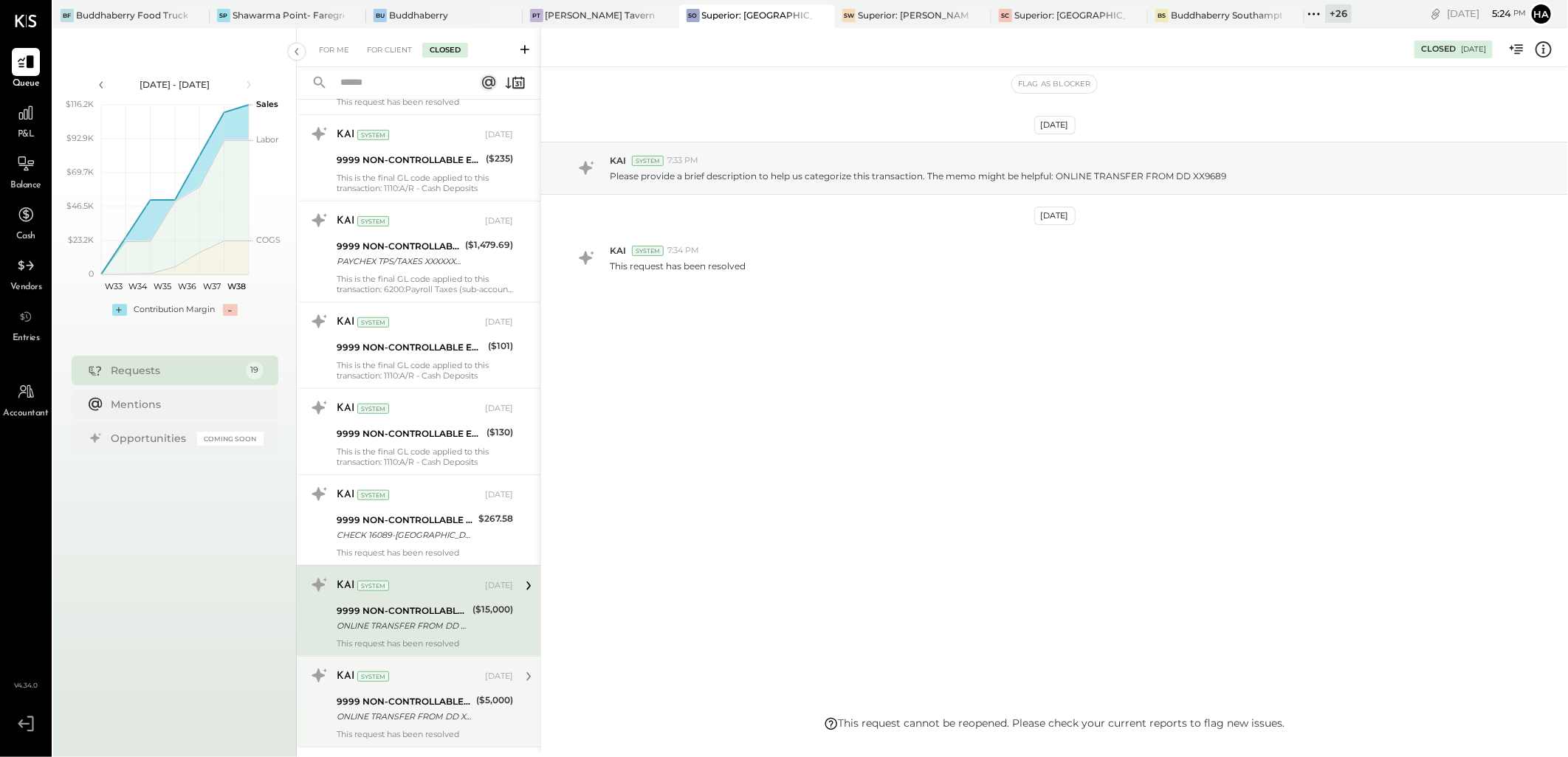
click at [399, 721] on div "ONLINE TRANSFER FROM DD XX9689" at bounding box center [404, 716] width 135 height 15
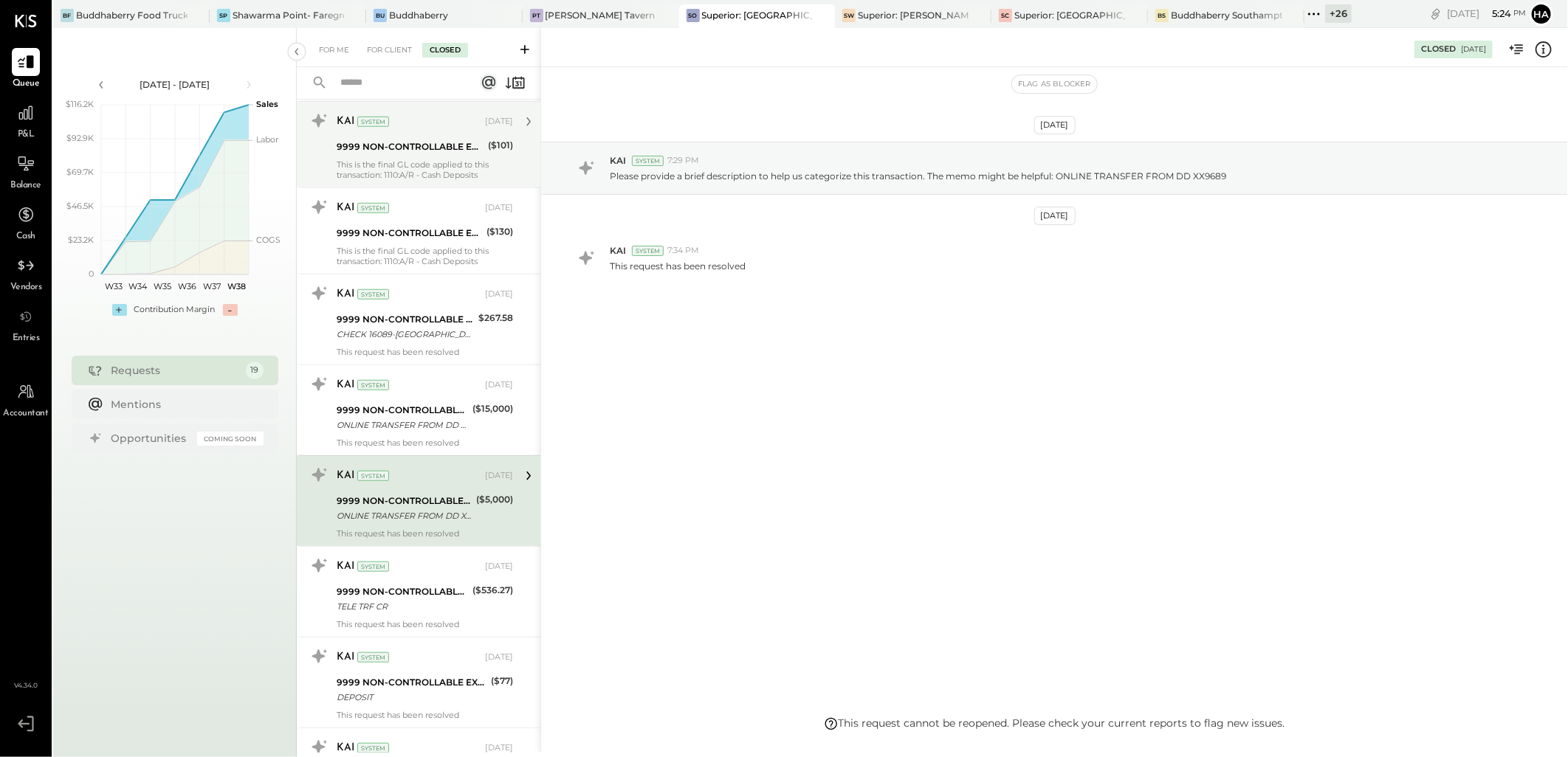
scroll to position [1066, 0]
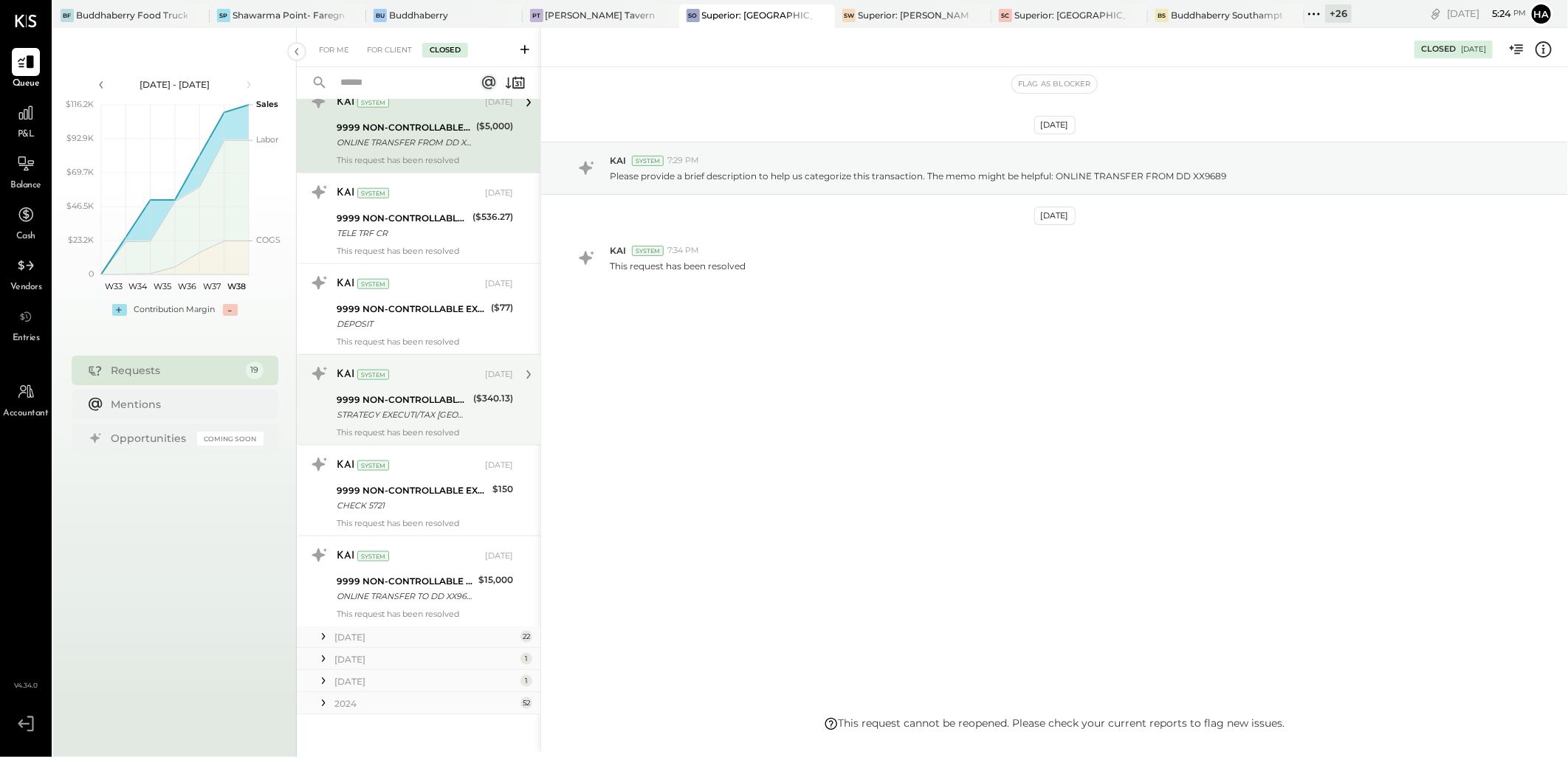
click at [439, 392] on div "9999 NON-CONTROLLABLE EXPENSES:To Be Classified P&L STRATEGY EXECUTI/TAX [GEOGR…" at bounding box center [402, 407] width 132 height 33
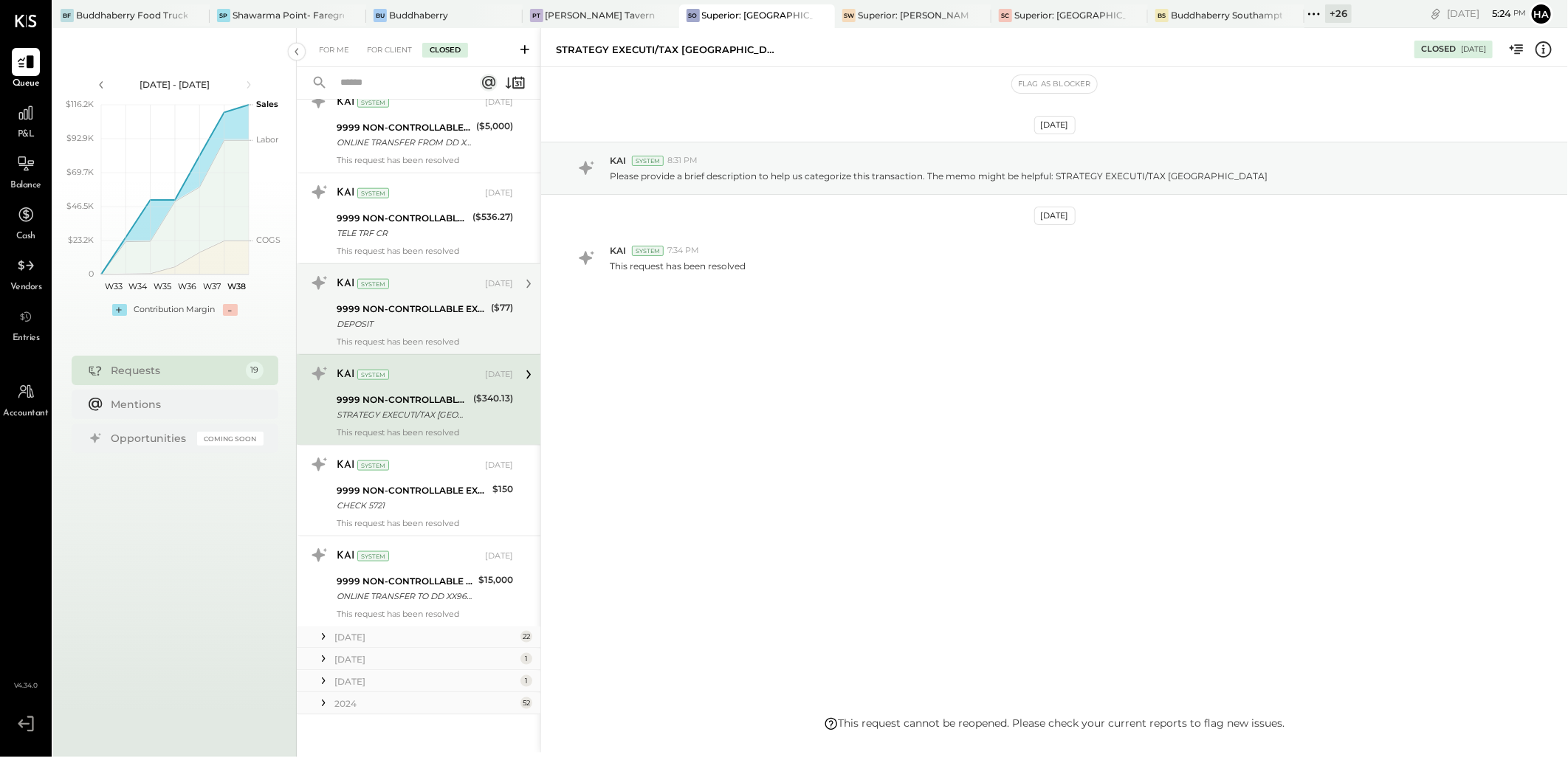
click at [440, 294] on div "KAI System [DATE]" at bounding box center [424, 284] width 177 height 20
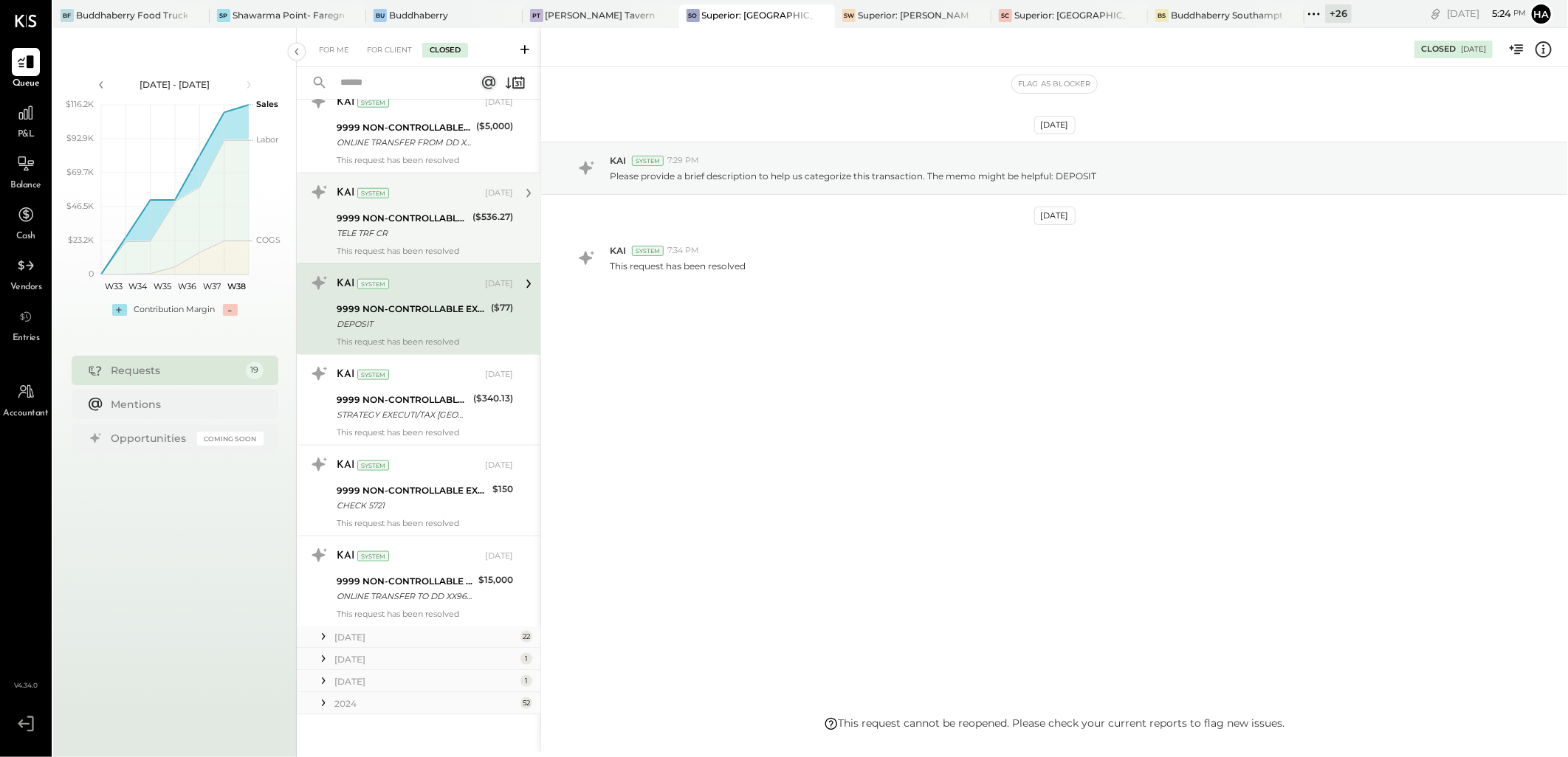
click at [441, 233] on div "TELE TRF CR" at bounding box center [402, 233] width 131 height 15
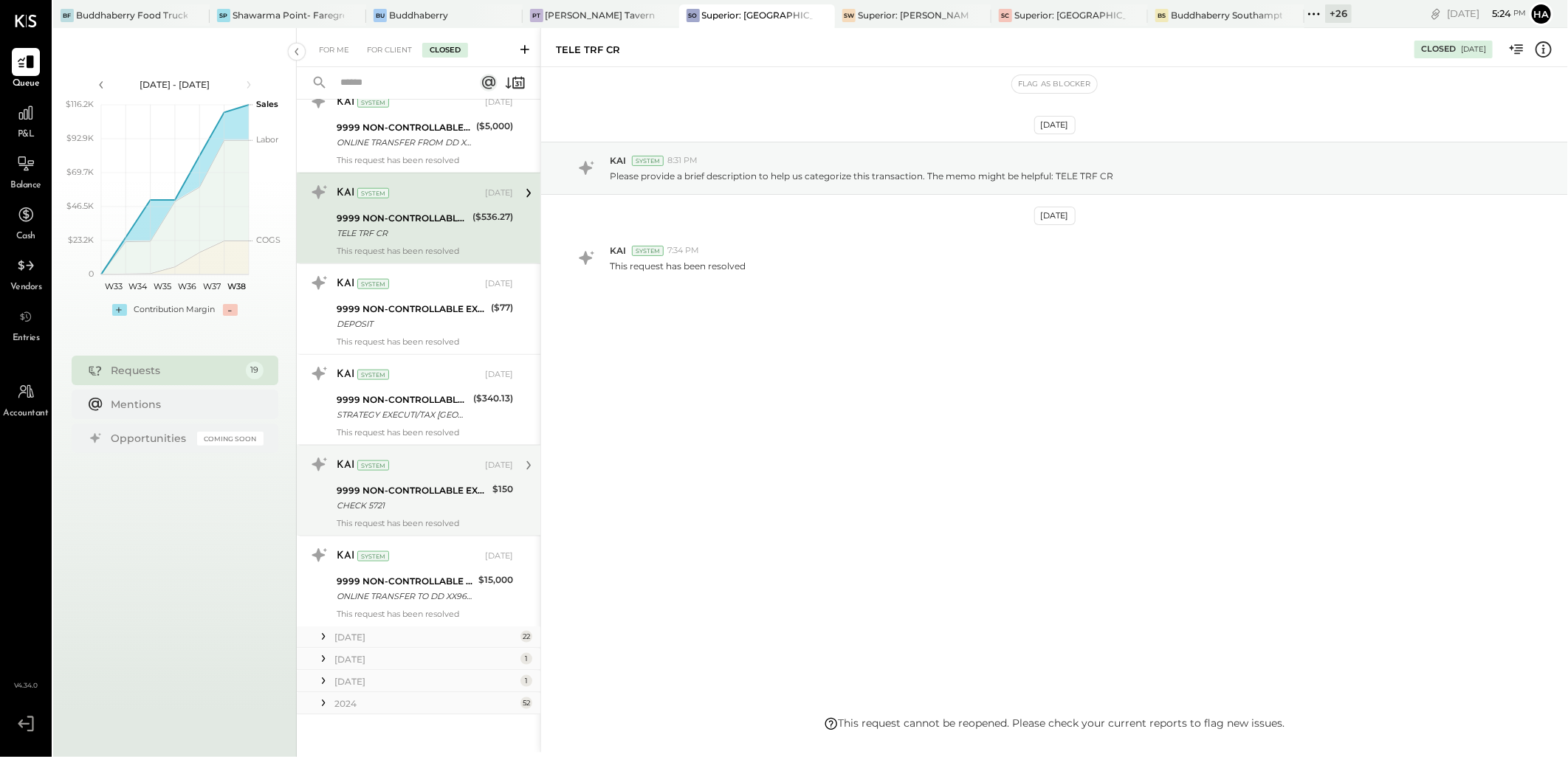
click at [436, 485] on div "9999 NON-CONTROLLABLE EXPENSES:To Be Classified P&L" at bounding box center [412, 491] width 151 height 15
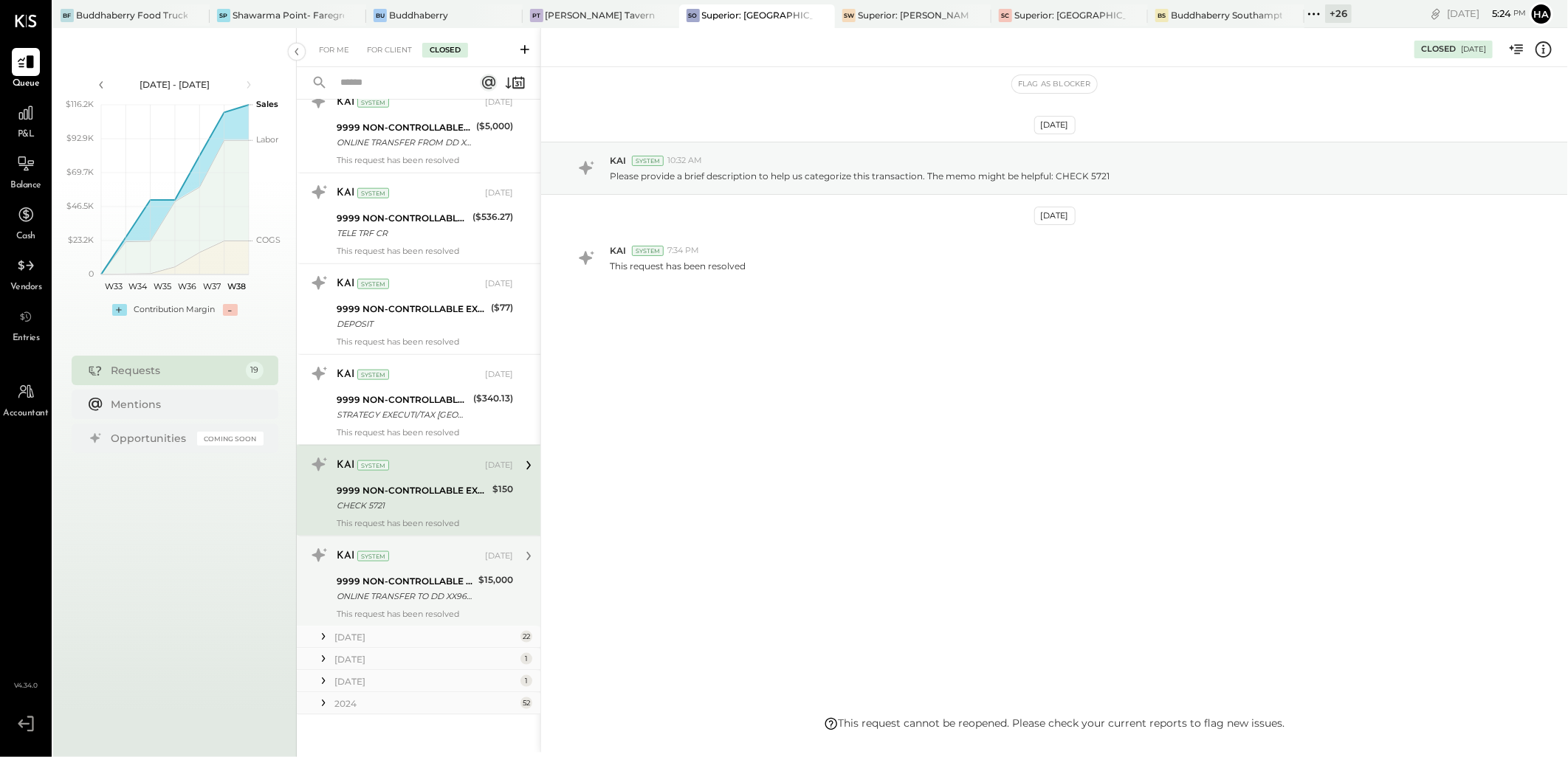
click at [419, 594] on div "ONLINE TRANSFER TO DD XX9689" at bounding box center [405, 596] width 138 height 15
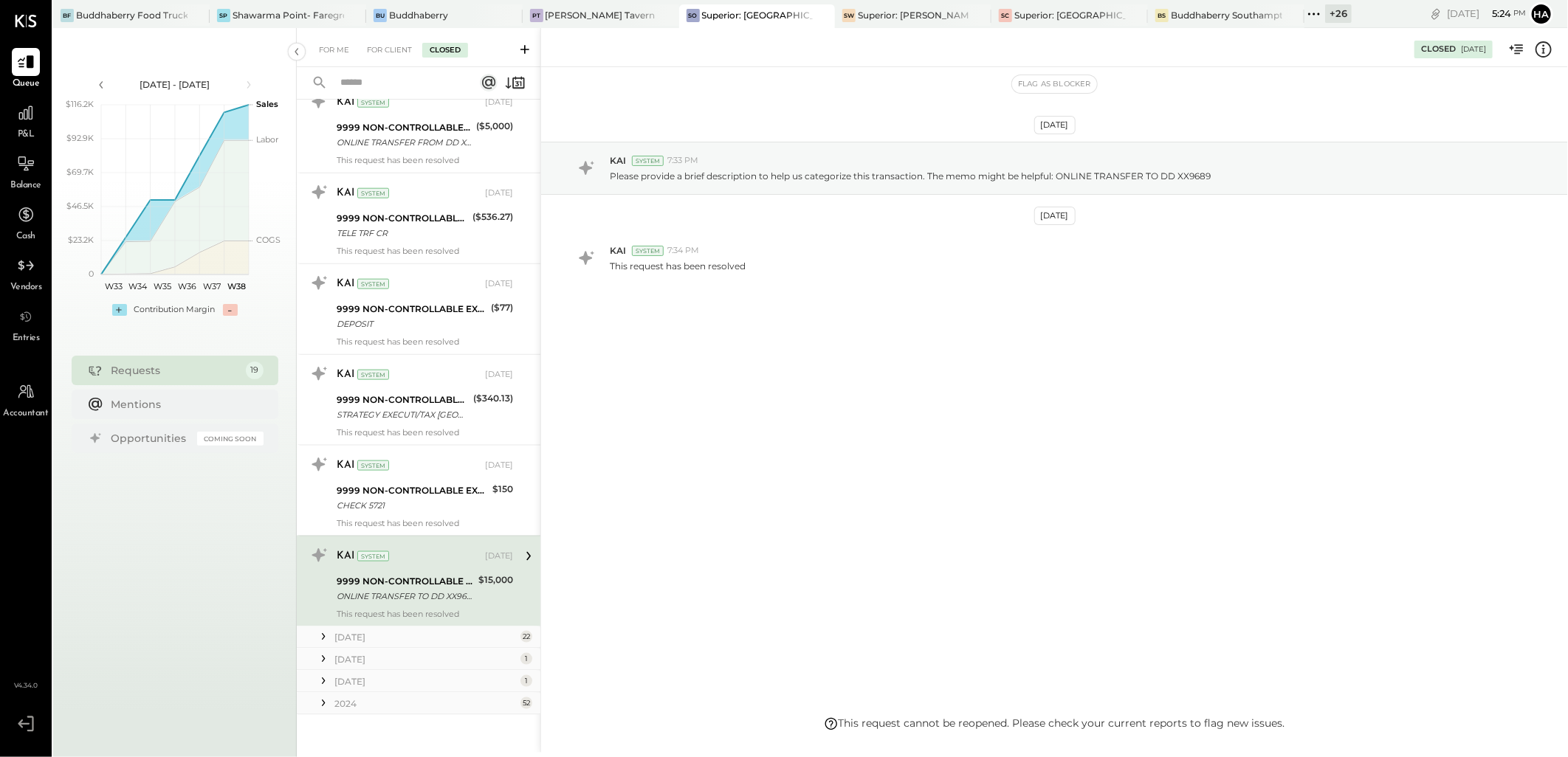
click at [352, 662] on div "[DATE]" at bounding box center [425, 659] width 182 height 12
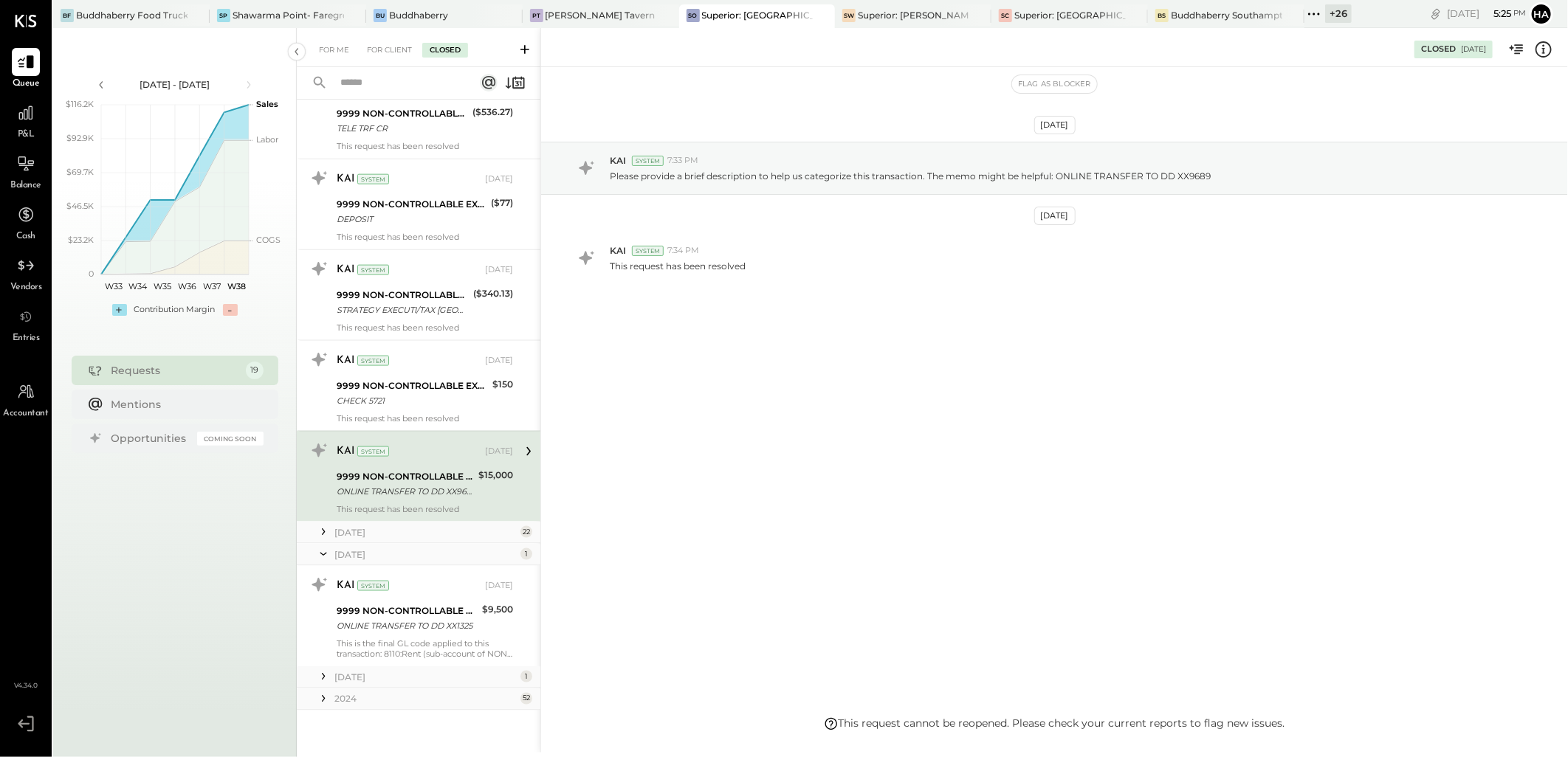
scroll to position [1174, 0]
drag, startPoint x: 373, startPoint y: 610, endPoint x: 386, endPoint y: 580, distance: 32.7
click at [373, 611] on div "9999 NON-CONTROLLABLE EXPENSES:To Be Classified P&L" at bounding box center [407, 608] width 141 height 15
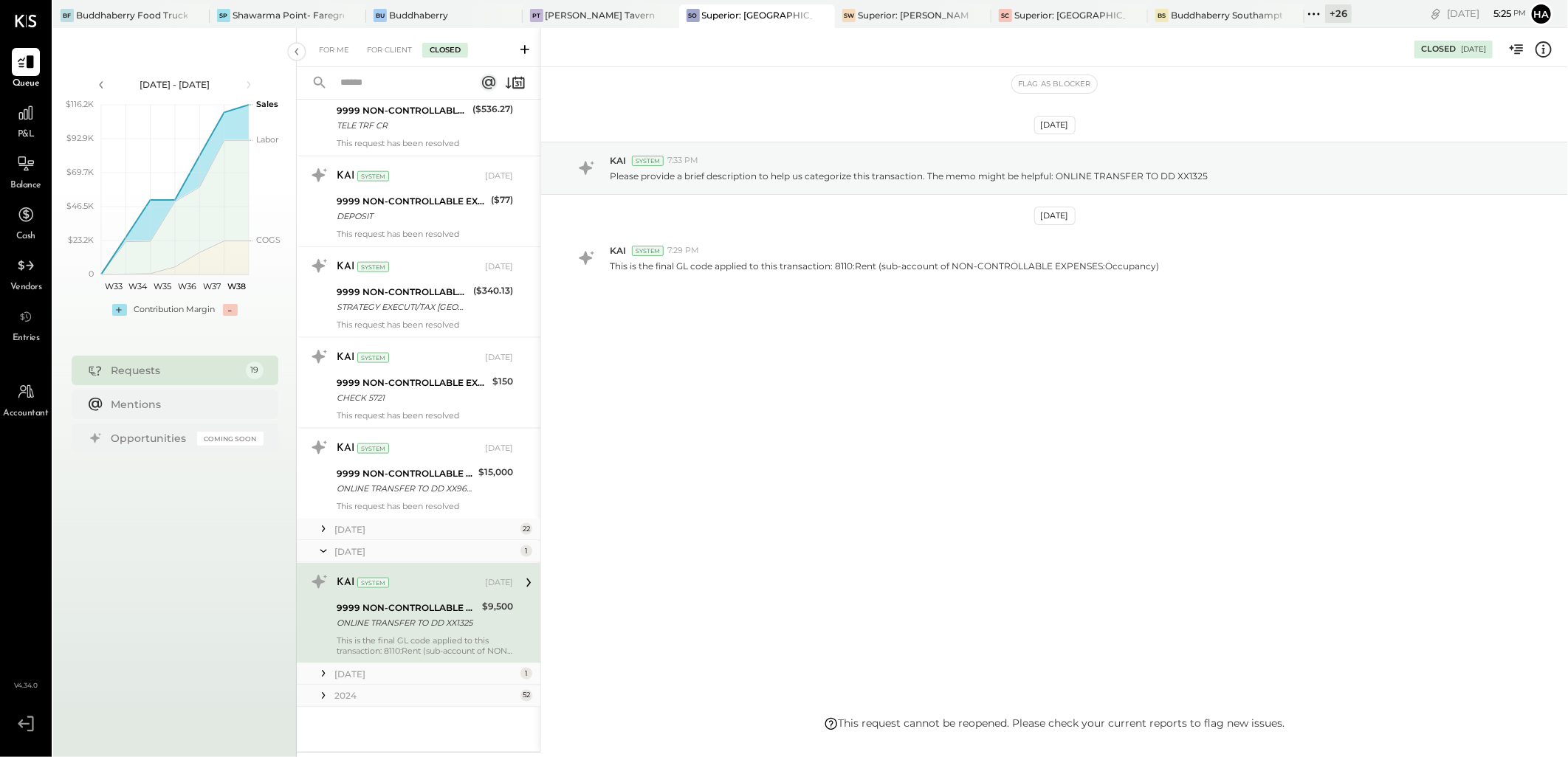
click at [360, 524] on div "[DATE]" at bounding box center [425, 530] width 182 height 12
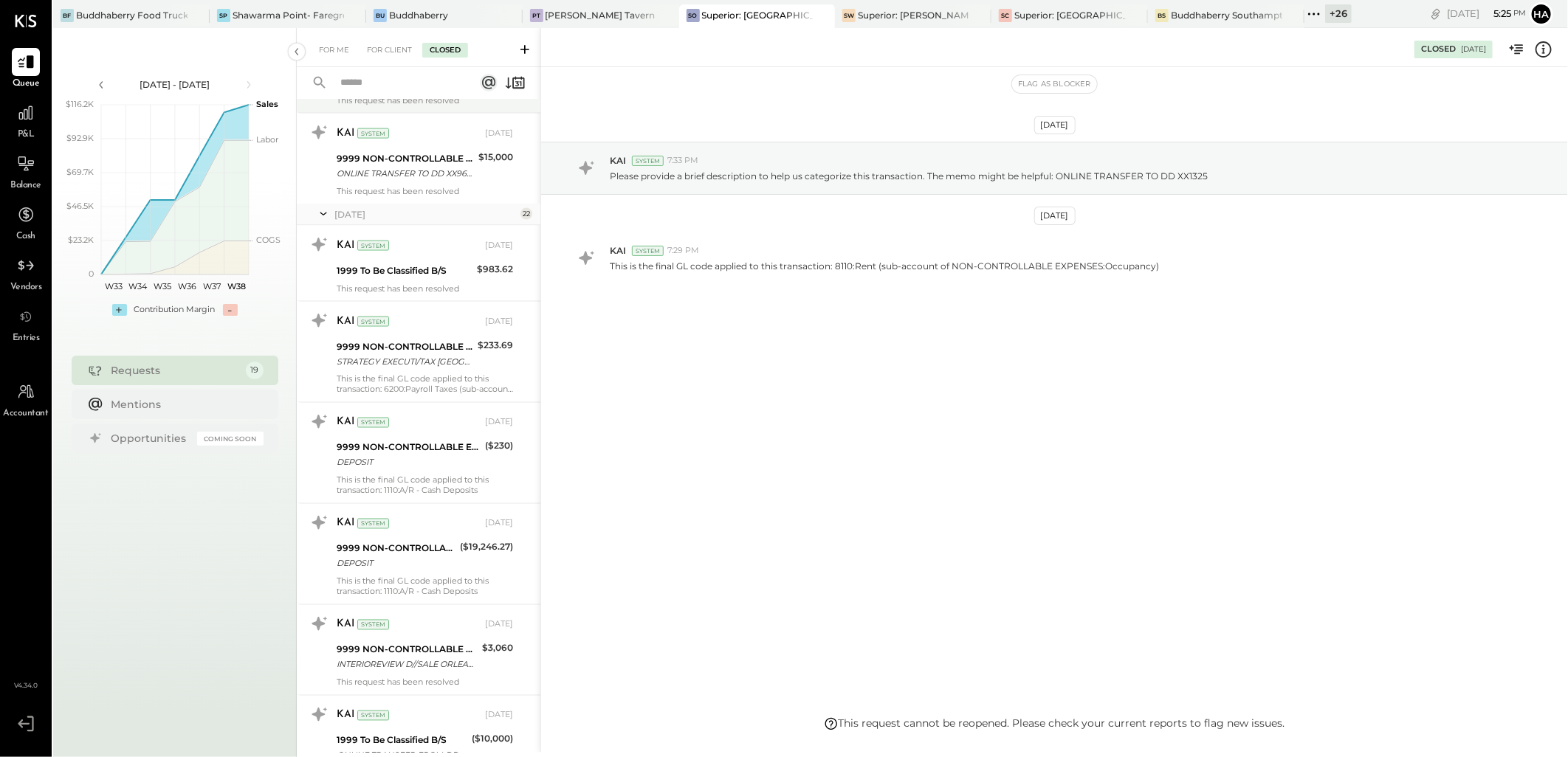
scroll to position [1502, 0]
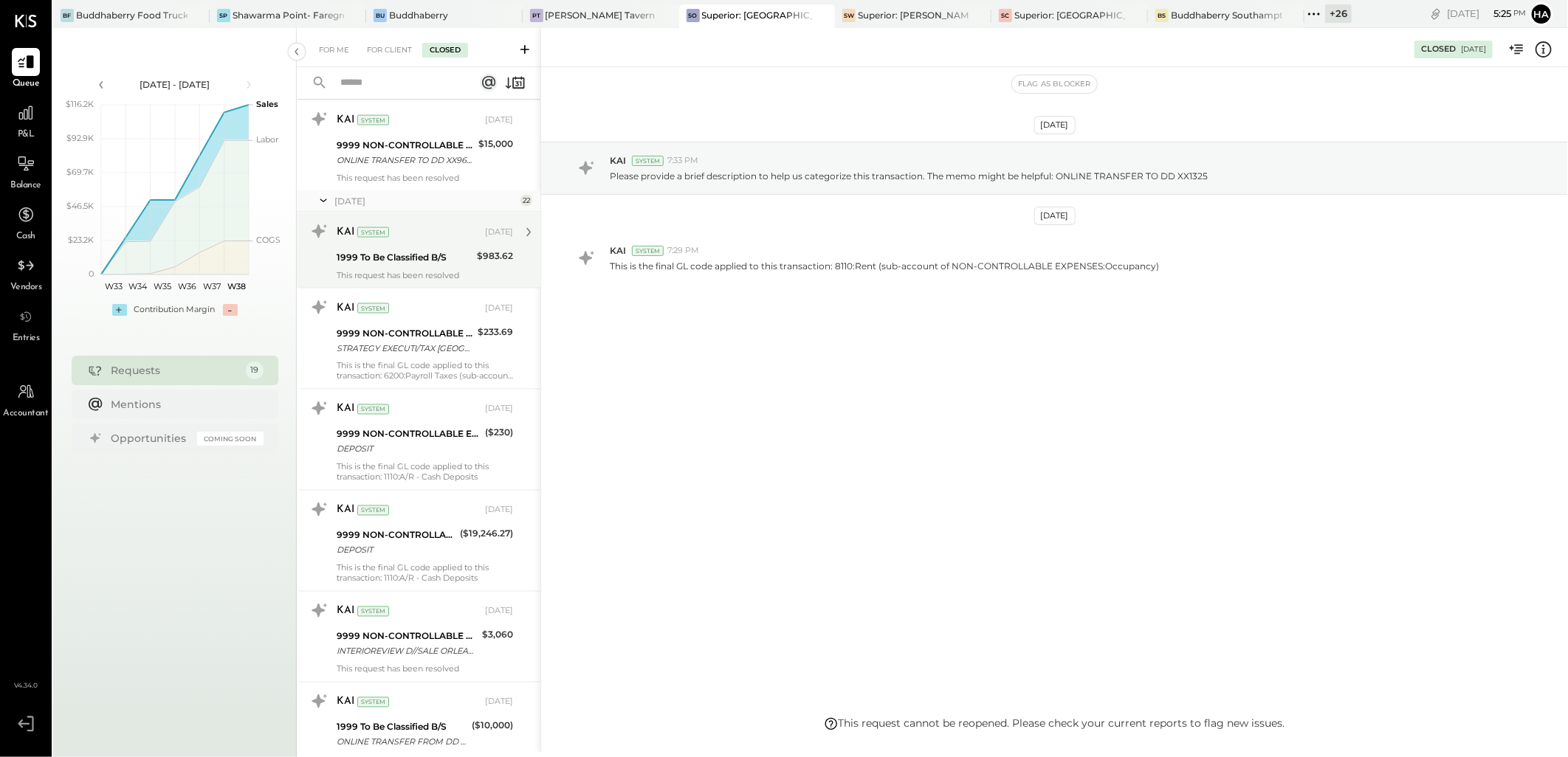
click at [423, 246] on div "KAI System [DATE] 1999 To Be Classified B/S $983.62 This request has been resol…" at bounding box center [424, 250] width 177 height 60
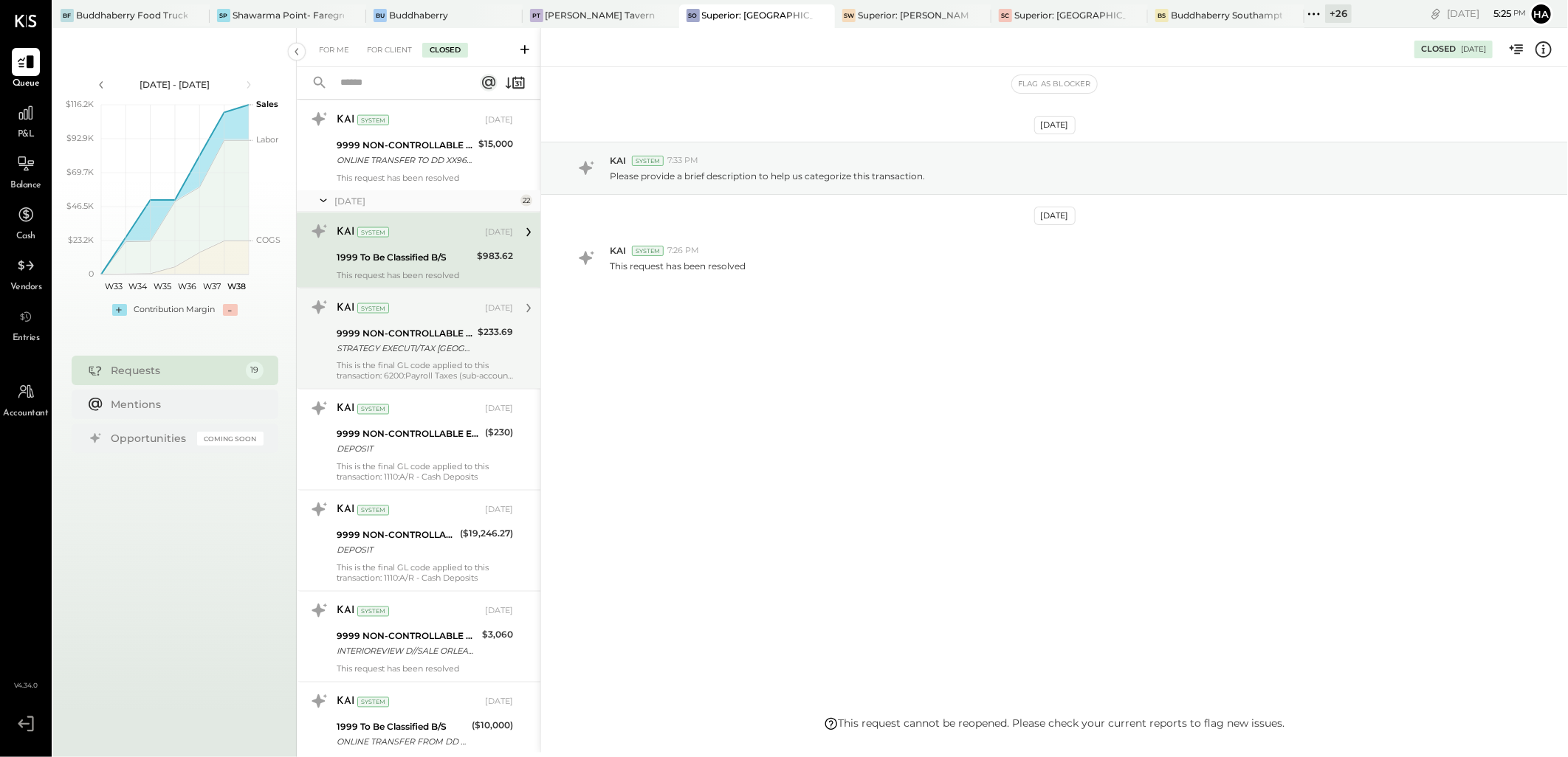
click at [433, 332] on div "9999 NON-CONTROLLABLE EXPENSES:To Be Classified P&L" at bounding box center [405, 334] width 137 height 15
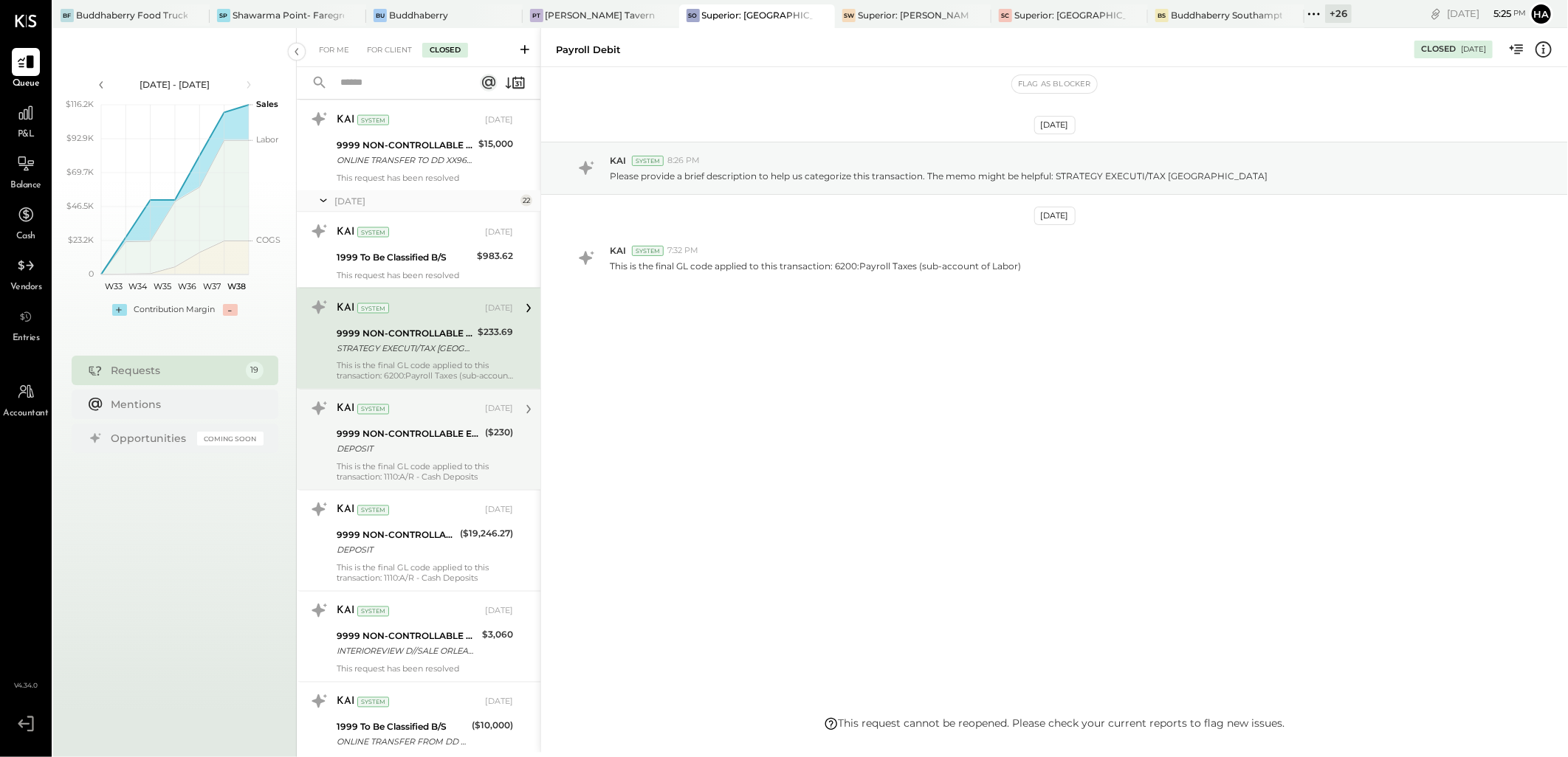
click at [423, 438] on div "9999 NON-CONTROLLABLE EXPENSES:To Be Classified P&L" at bounding box center [408, 434] width 144 height 15
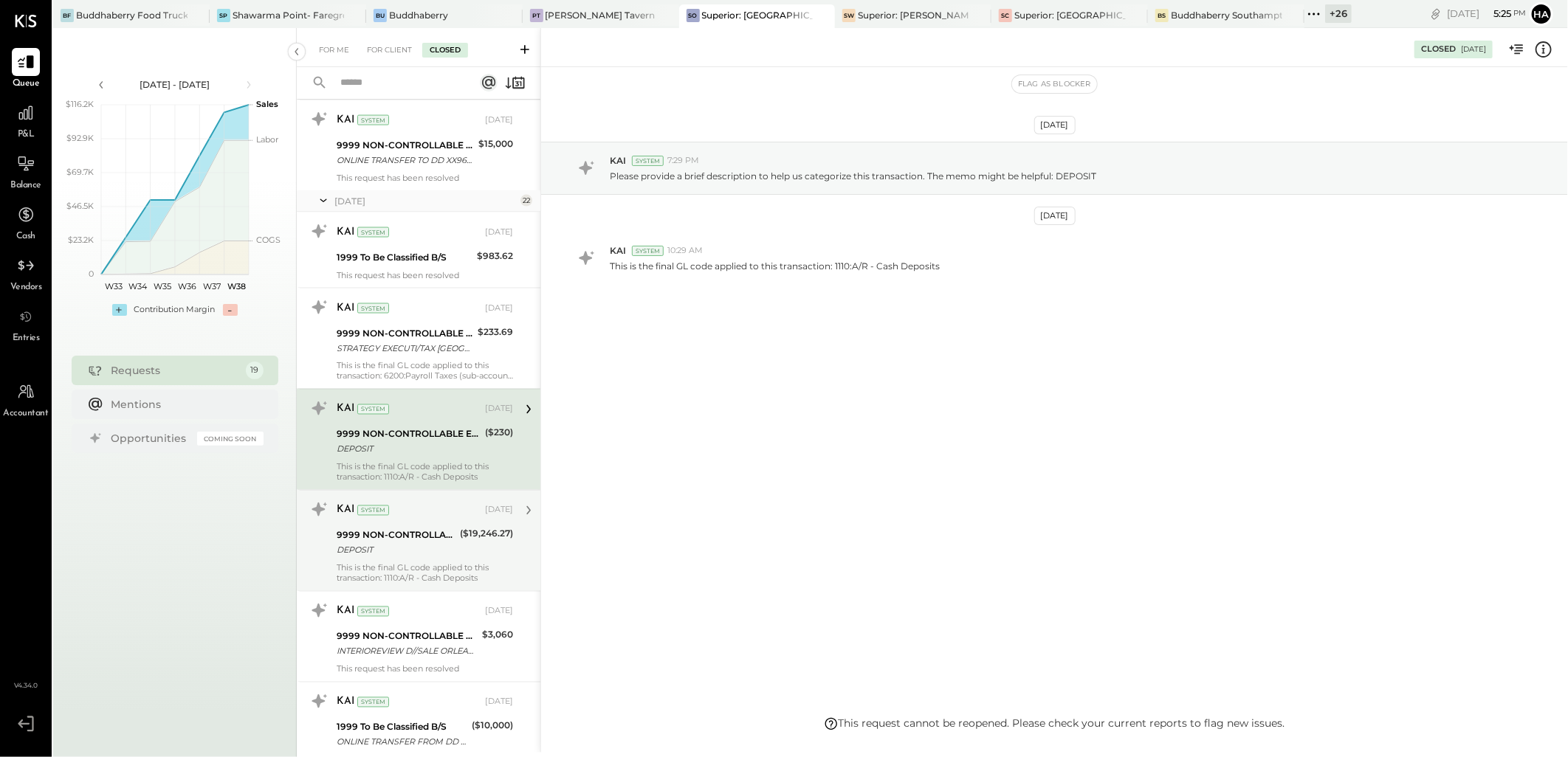
click at [411, 501] on div "KAI System [DATE]" at bounding box center [424, 510] width 177 height 20
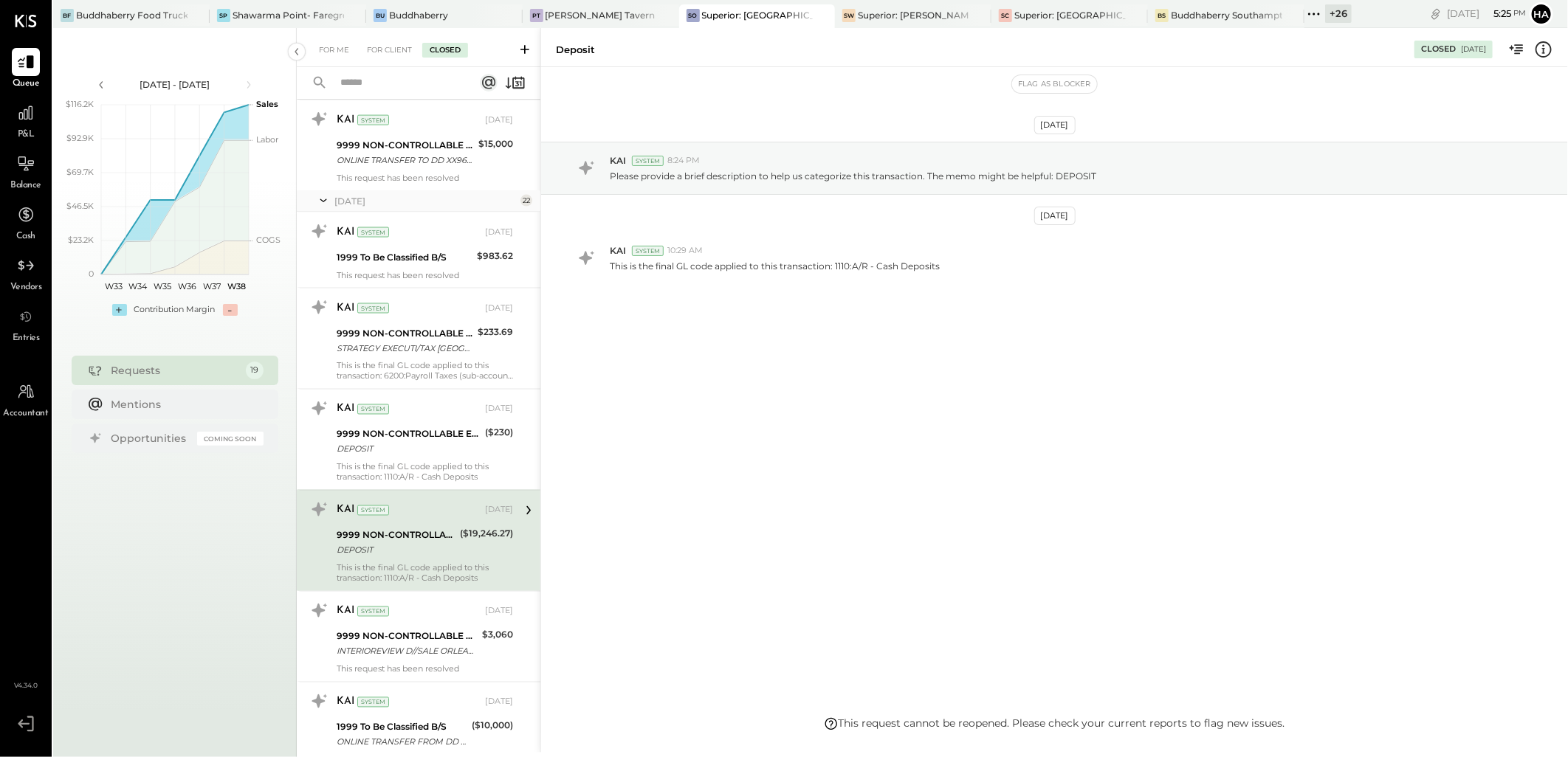
click at [401, 556] on div "DEPOSIT" at bounding box center [396, 550] width 119 height 15
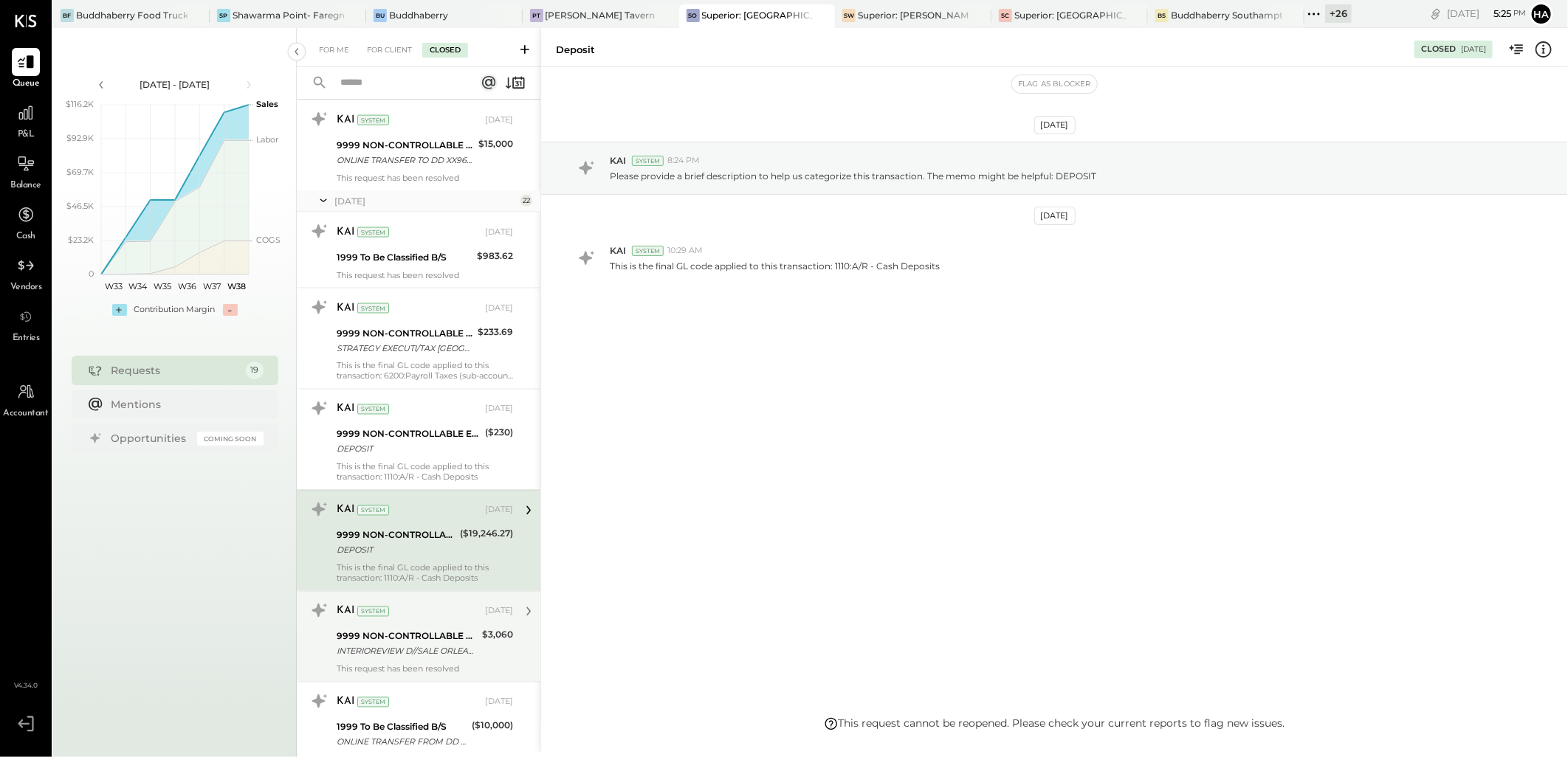
click at [392, 626] on div "KAI System [DATE] 9999 NON-CONTROLLABLE EXPENSES:To Be Classified P&L INTERIORE…" at bounding box center [424, 636] width 177 height 75
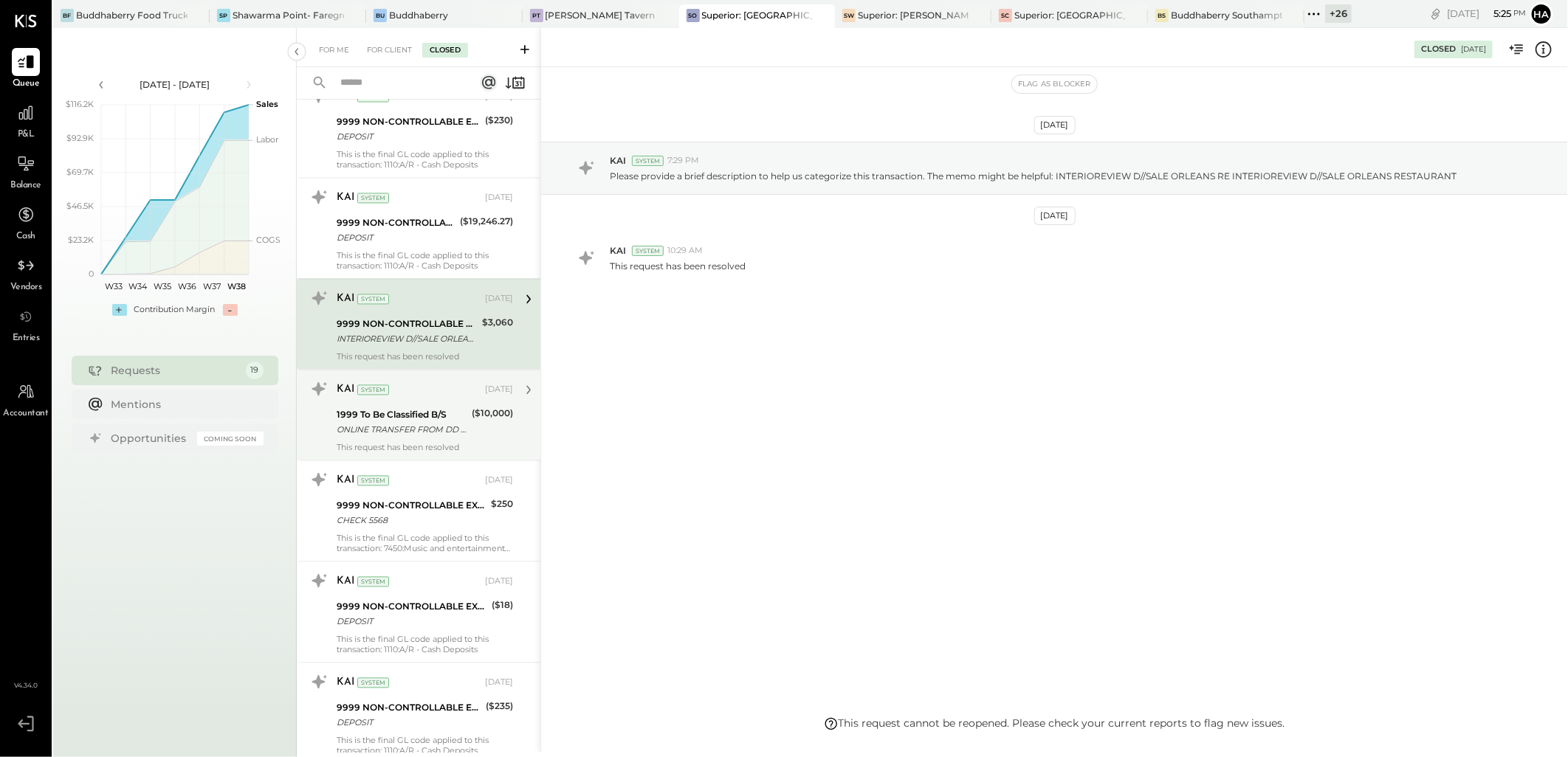
scroll to position [1830, 0]
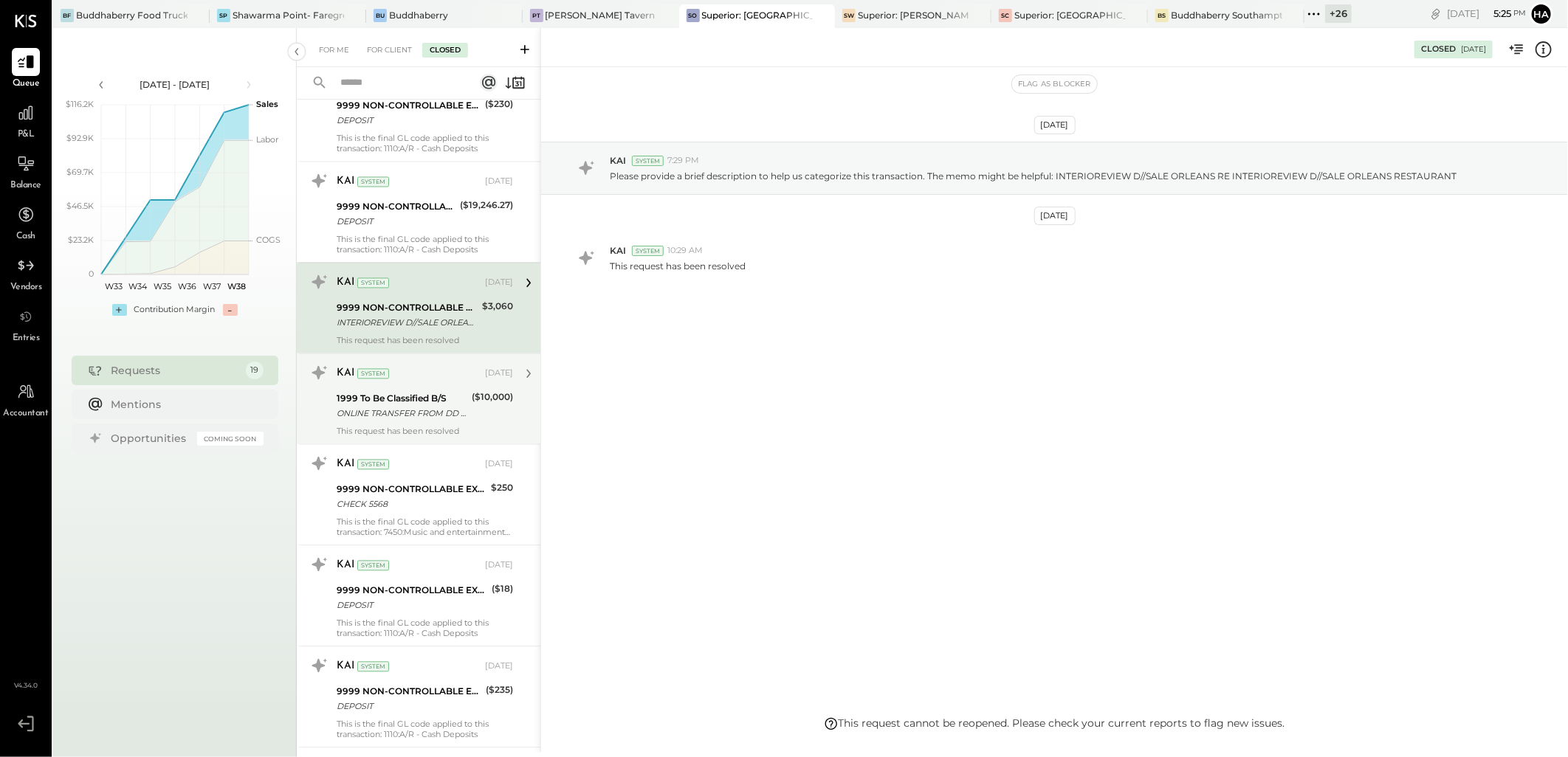
click at [388, 412] on div "ONLINE TRANSFER FROM DD XX1992" at bounding box center [401, 414] width 131 height 15
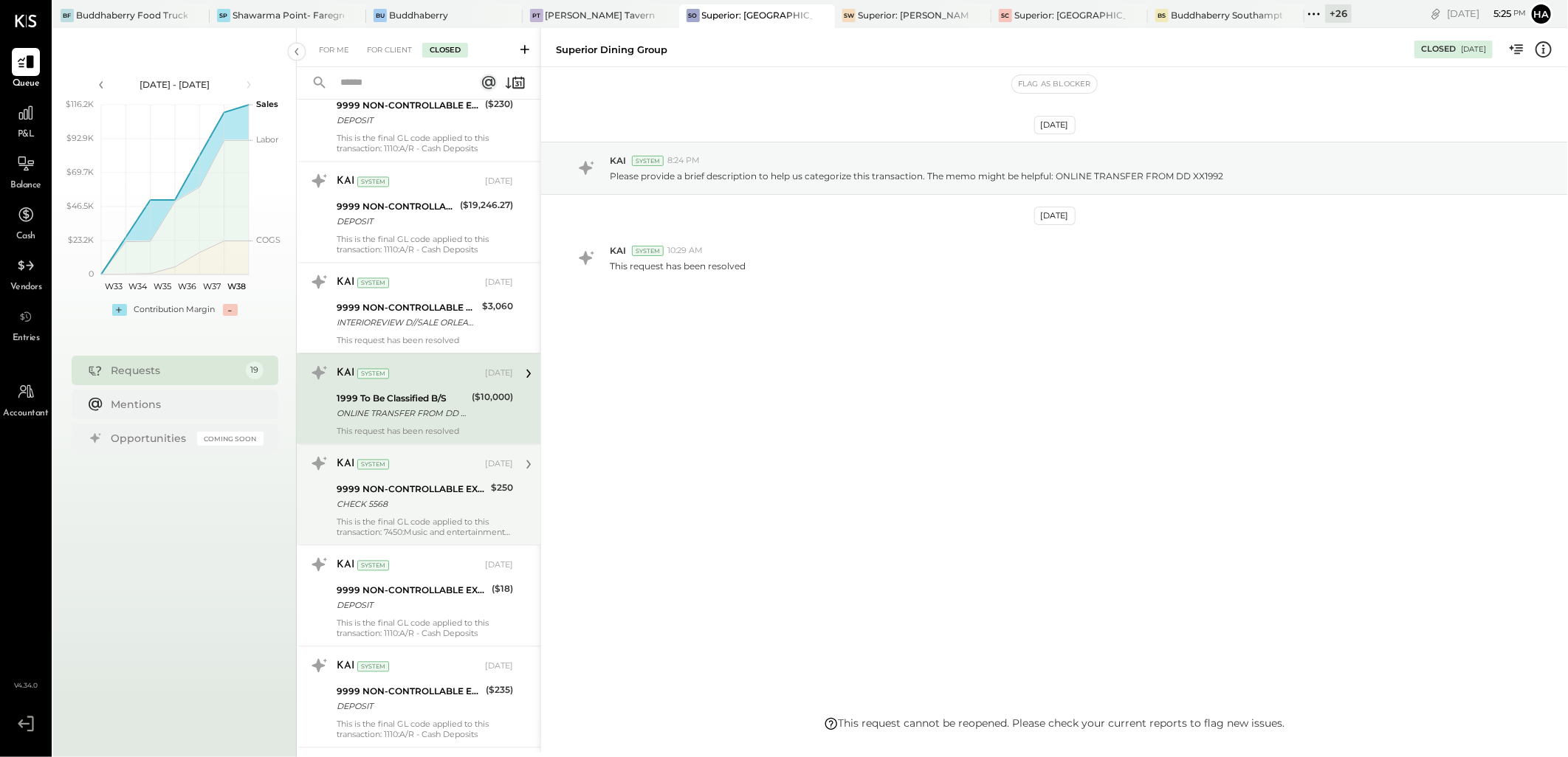
click at [395, 514] on div "9999 NON-CONTROLLABLE EXPENSES:To Be Classified P&L CHECK 5568" at bounding box center [411, 497] width 150 height 33
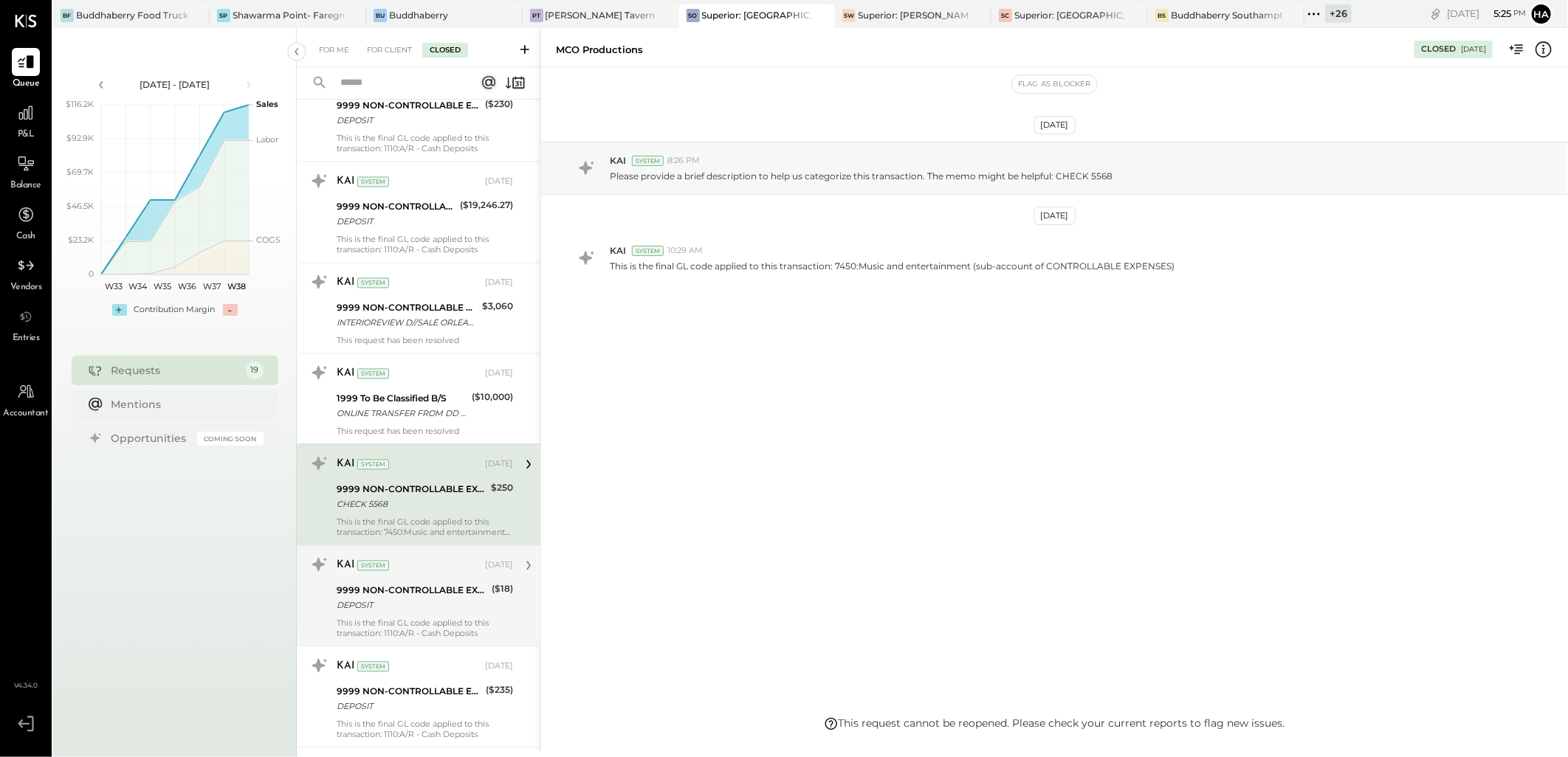
click at [394, 559] on div "KAI System" at bounding box center [409, 566] width 146 height 15
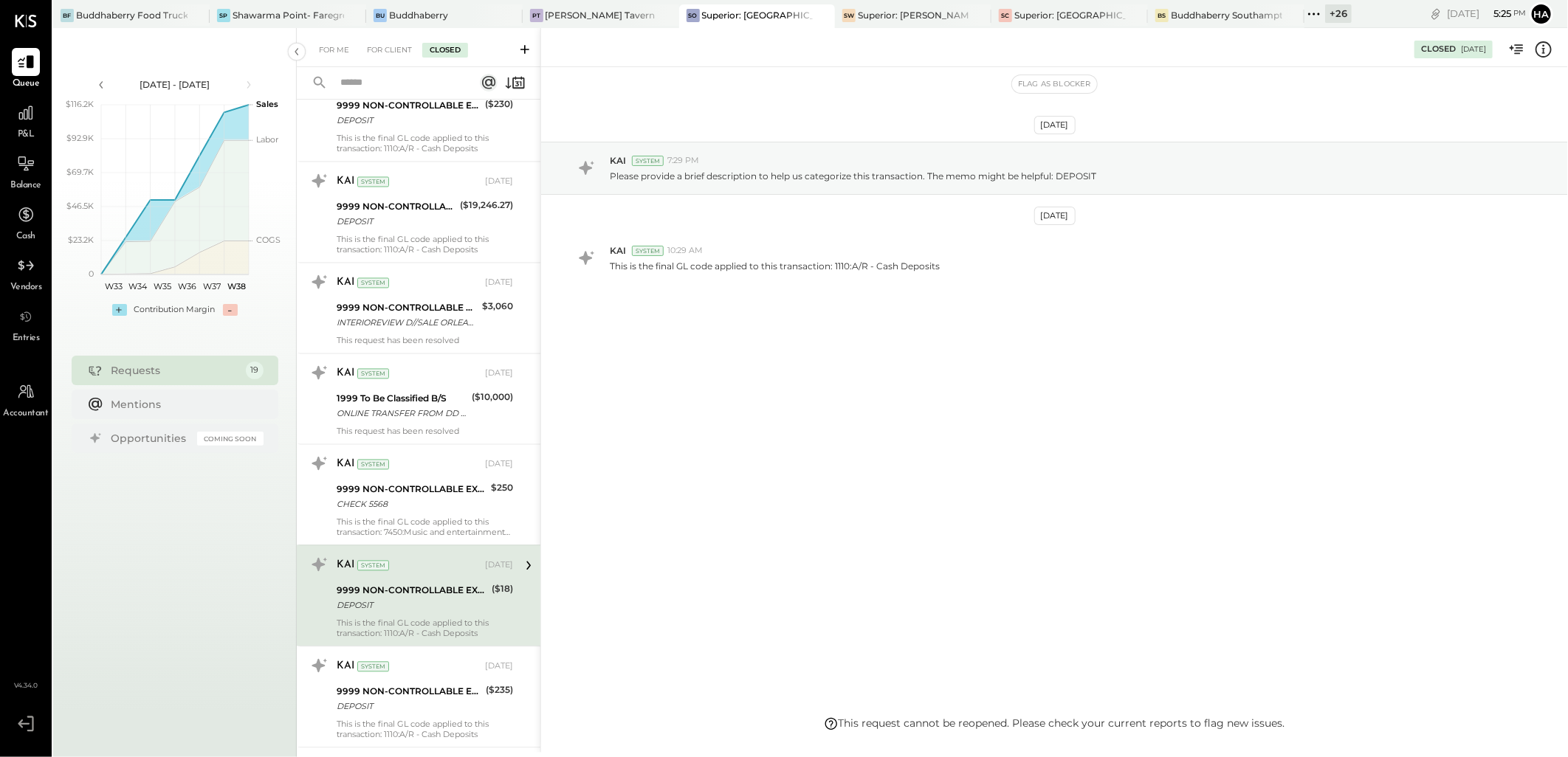
click at [392, 596] on div "9999 NON-CONTROLLABLE EXPENSES:To Be Classified P&L" at bounding box center [412, 591] width 151 height 15
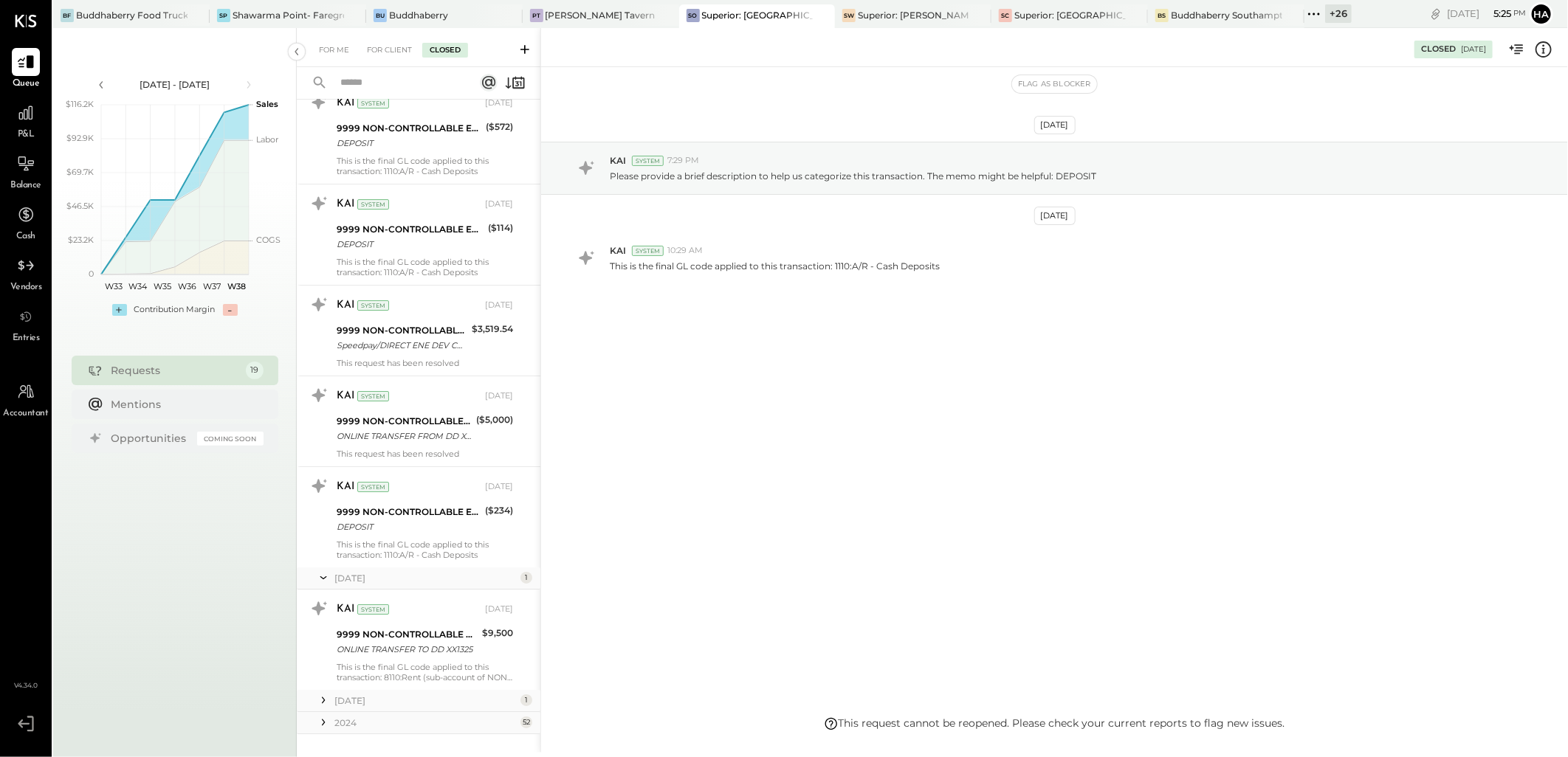
scroll to position [3280, 0]
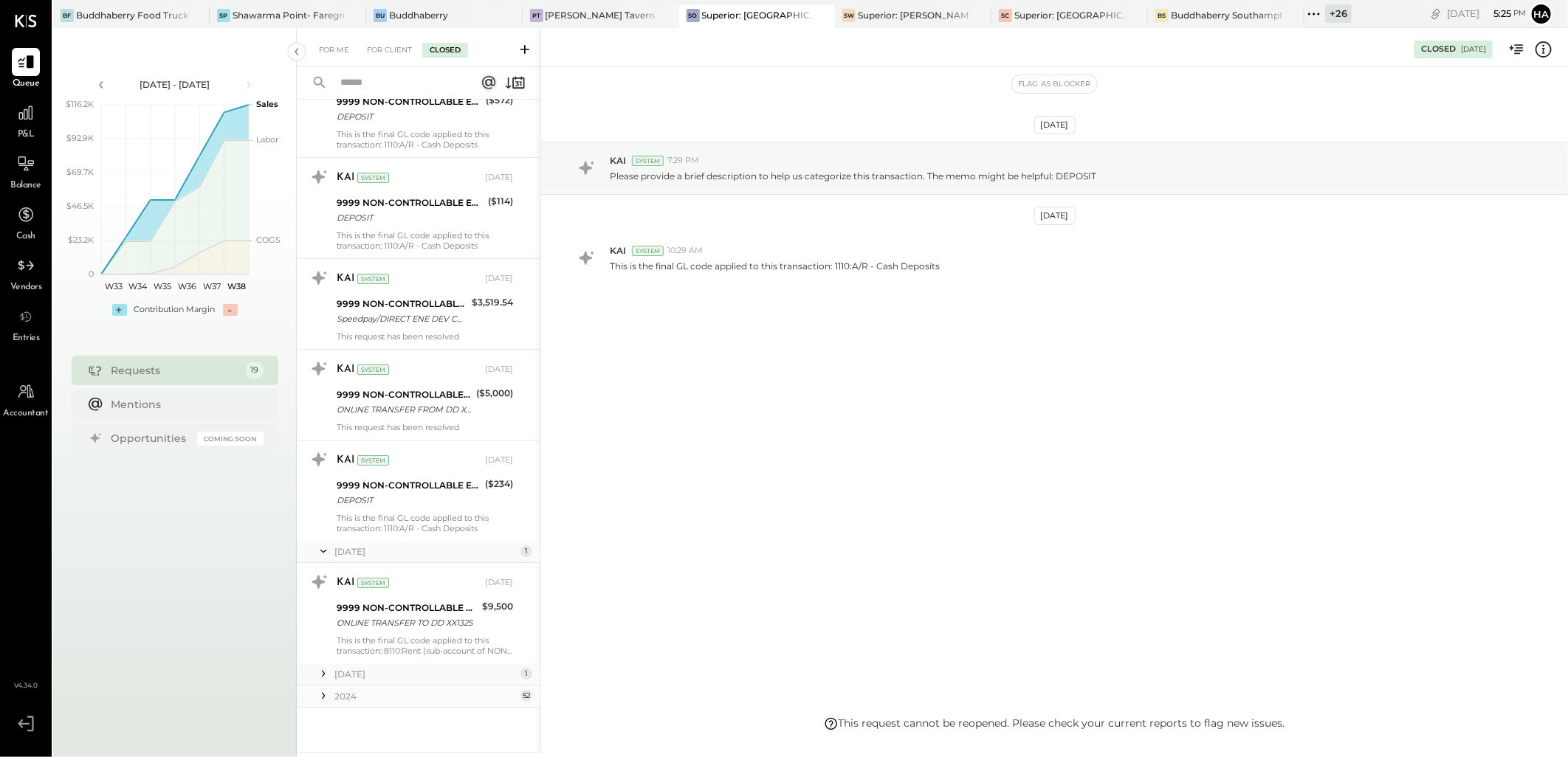
click at [361, 701] on div "2024" at bounding box center [425, 697] width 182 height 12
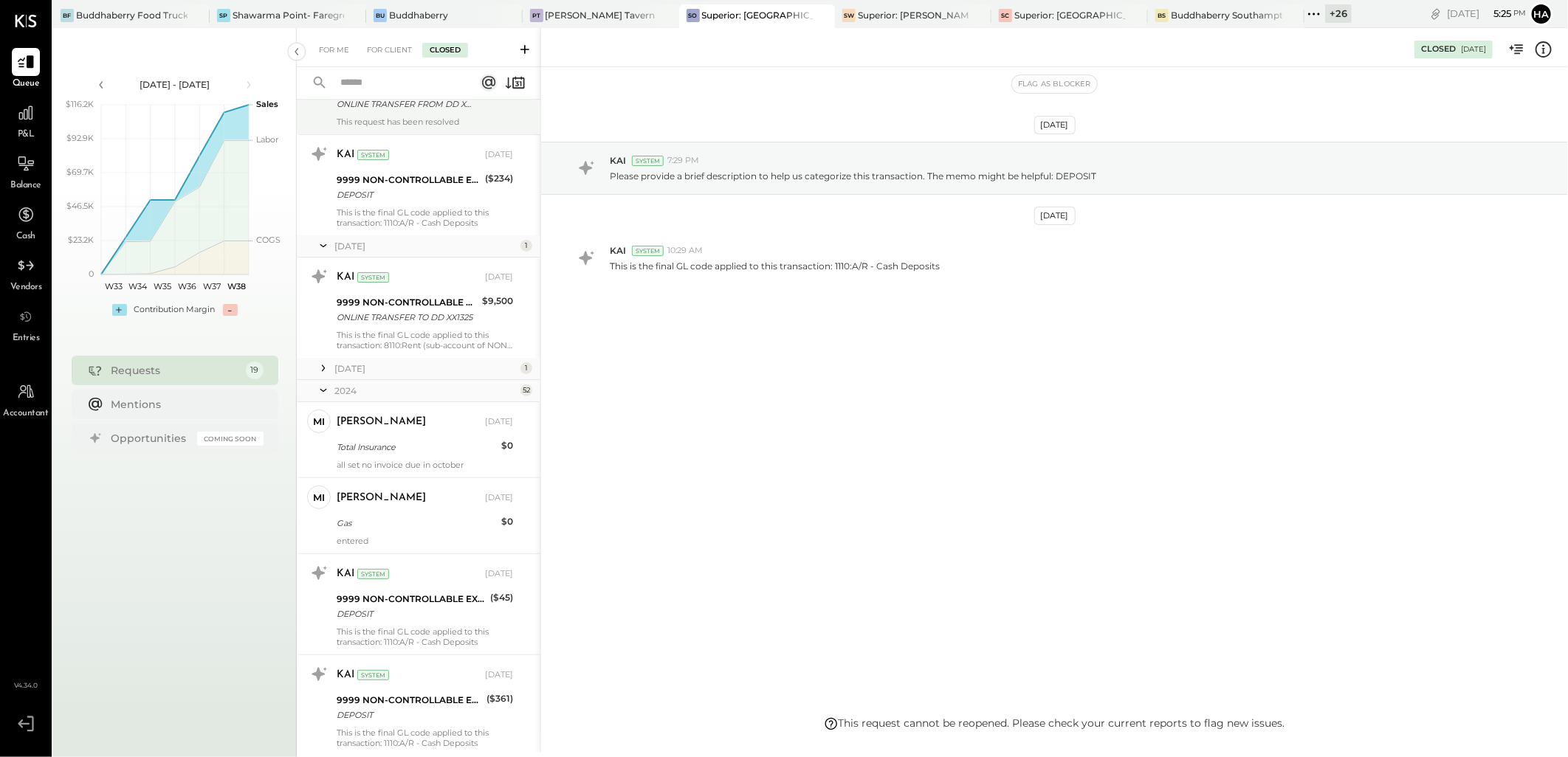
scroll to position [3608, 0]
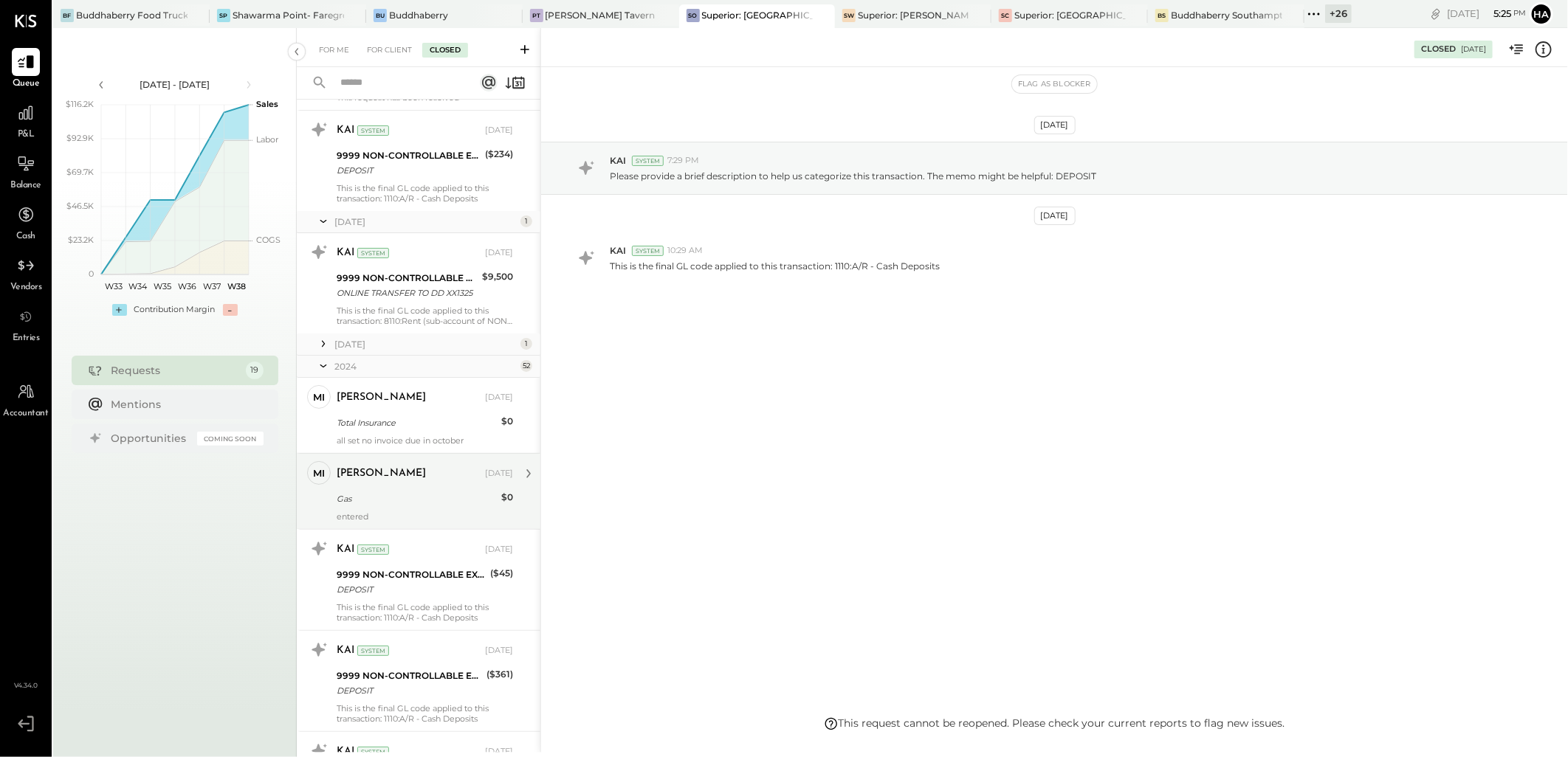
click at [424, 493] on div "Gas" at bounding box center [416, 499] width 160 height 15
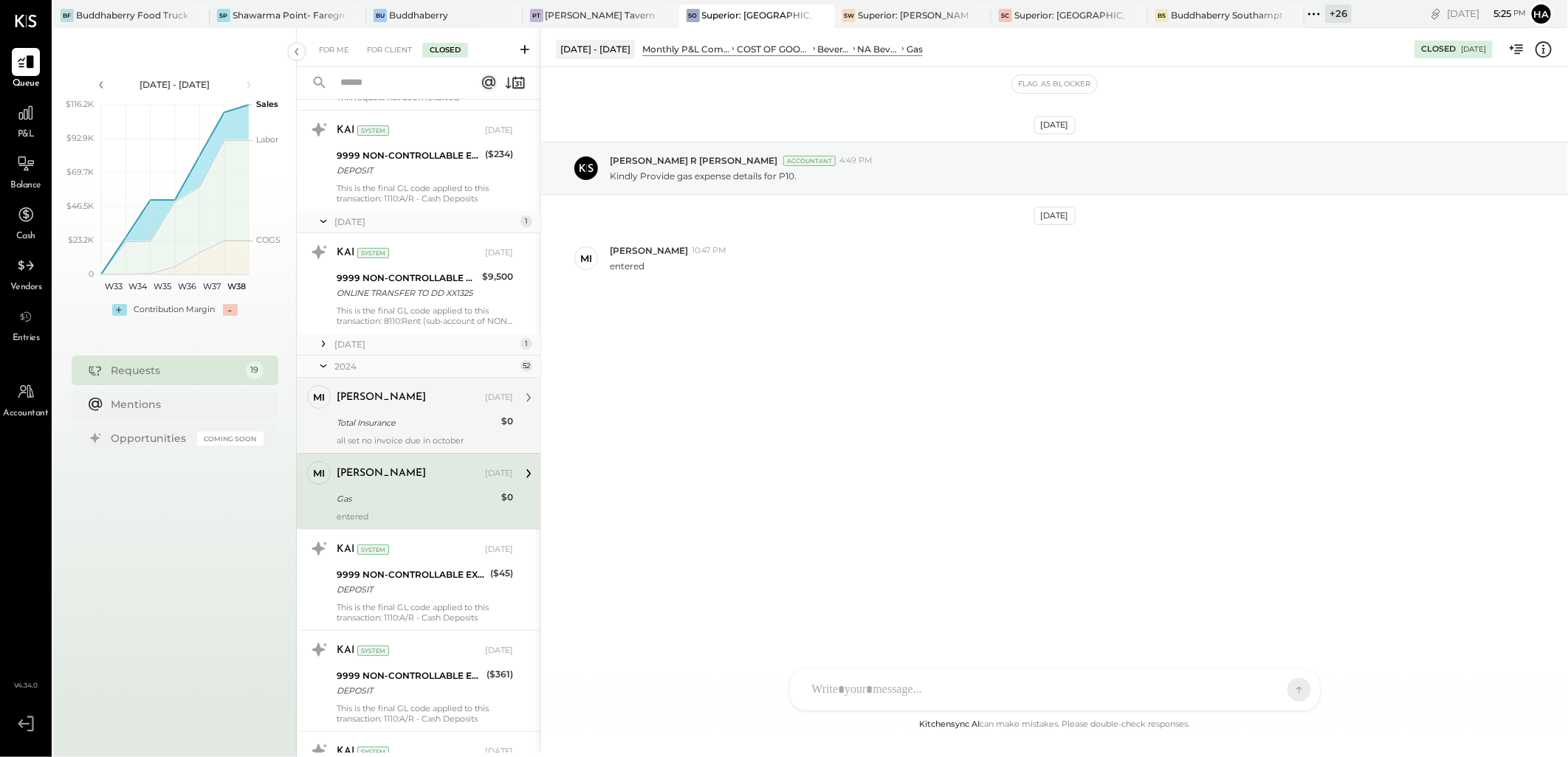
click at [366, 403] on div "[PERSON_NAME]" at bounding box center [381, 398] width 90 height 15
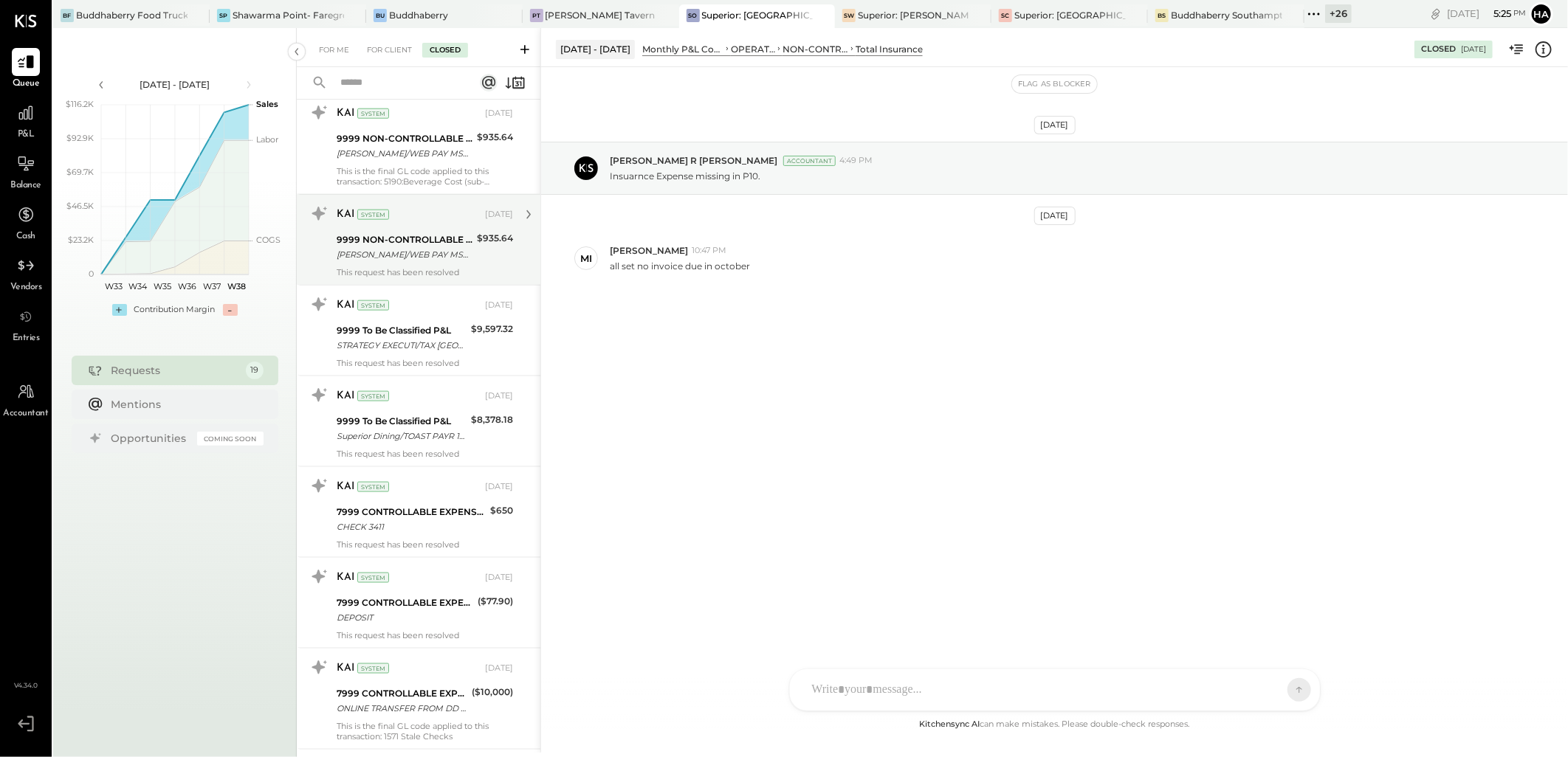
scroll to position [8037, 0]
